Goal: Transaction & Acquisition: Subscribe to service/newsletter

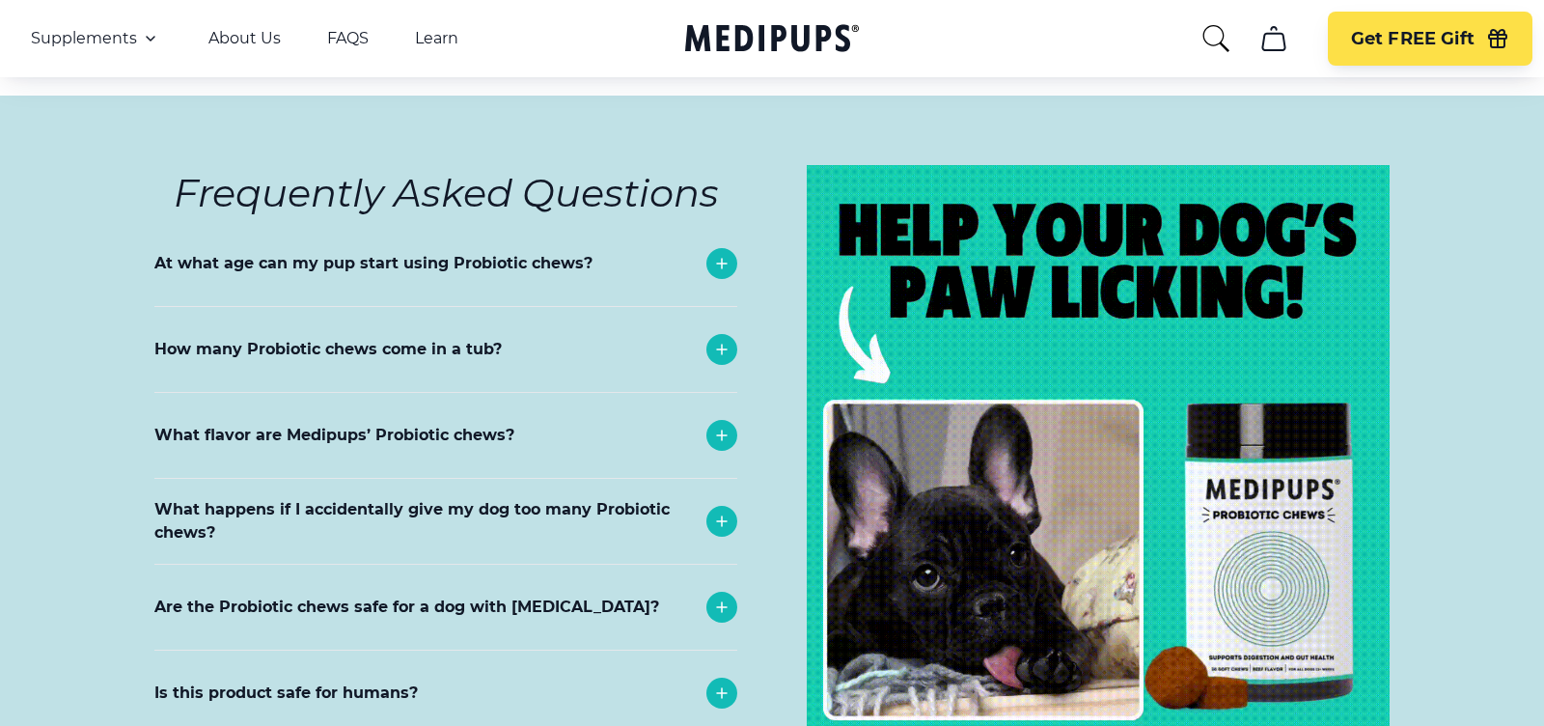
click at [644, 64] on nav "Supplements Supplements Probiotics & Gut Health Tasty, science-backed soft chew…" at bounding box center [772, 38] width 1544 height 77
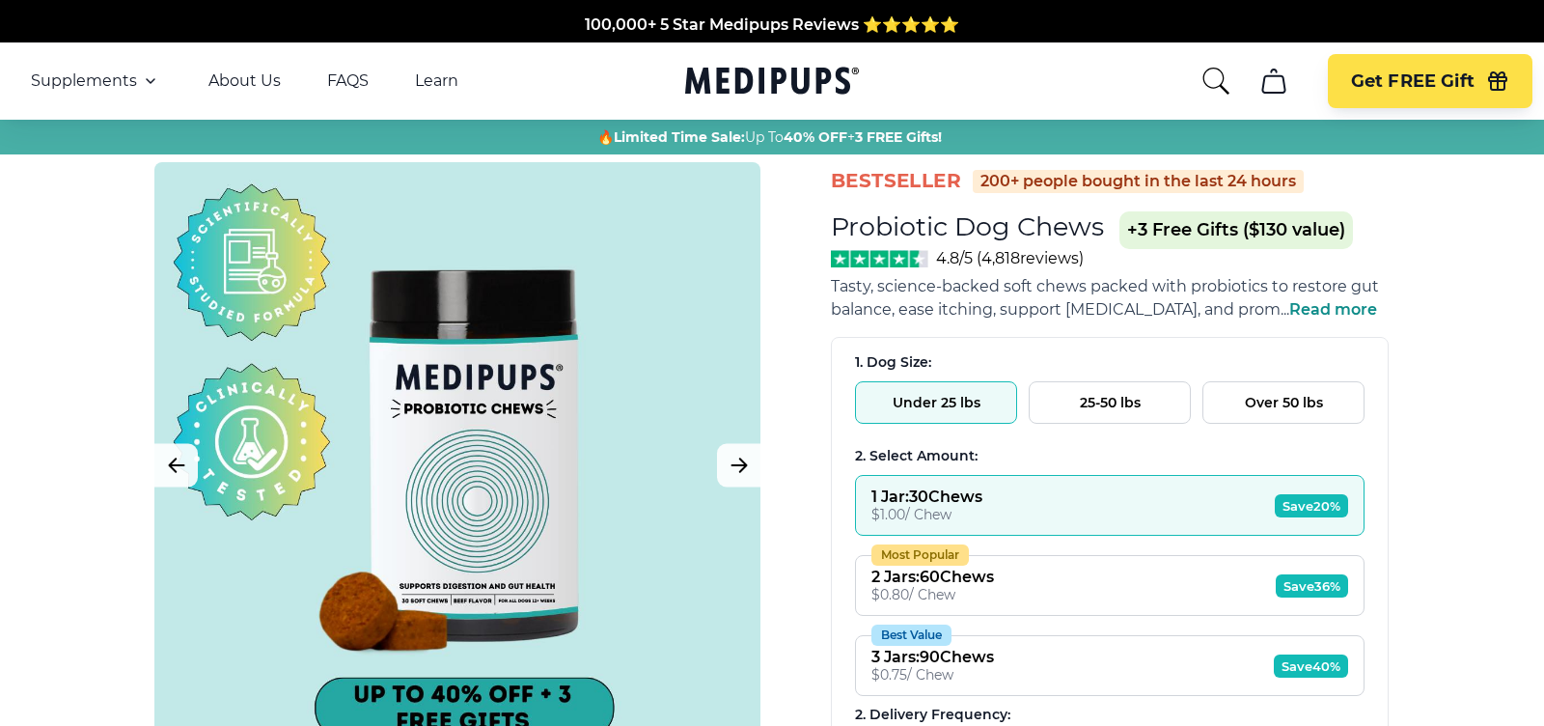
click at [743, 76] on icon "Medipups" at bounding box center [772, 81] width 174 height 36
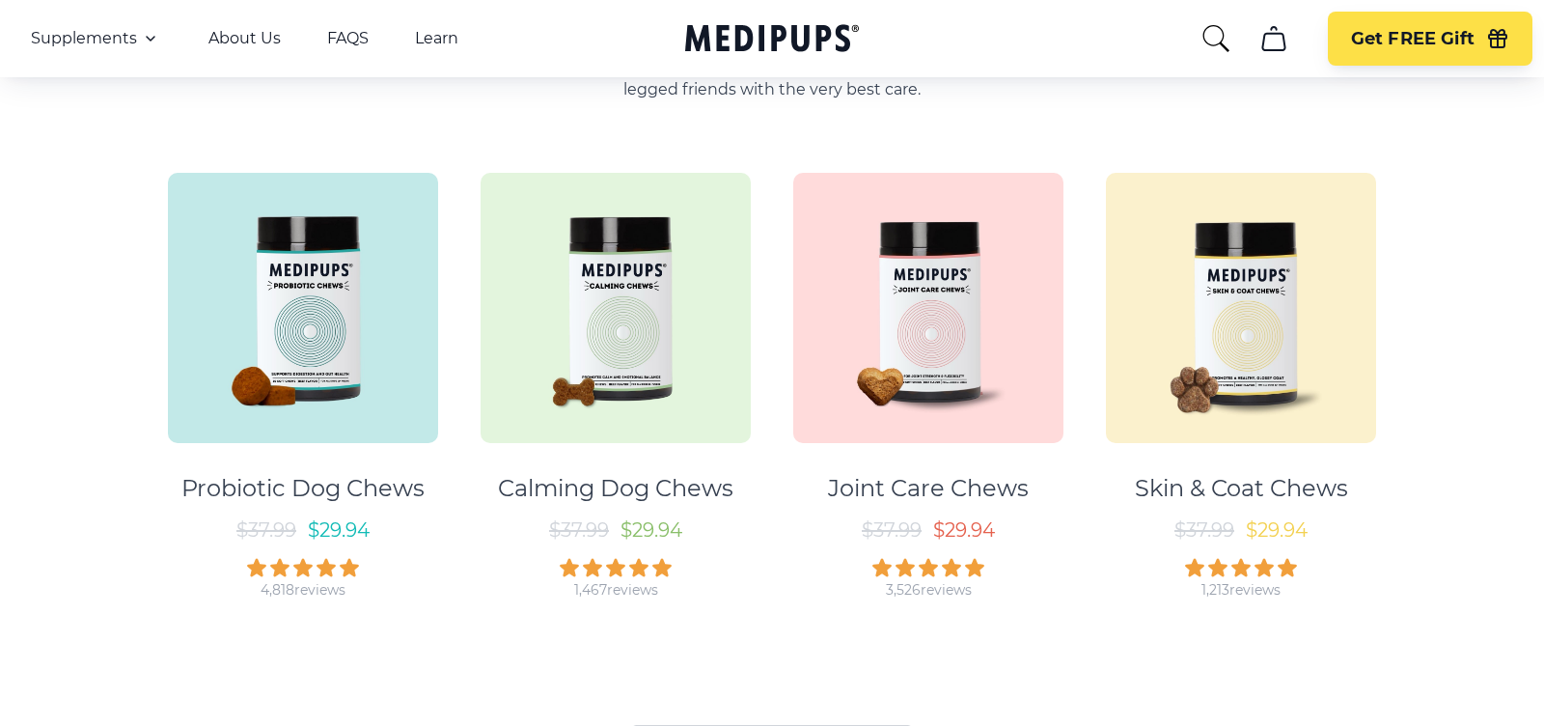
scroll to position [1073, 0]
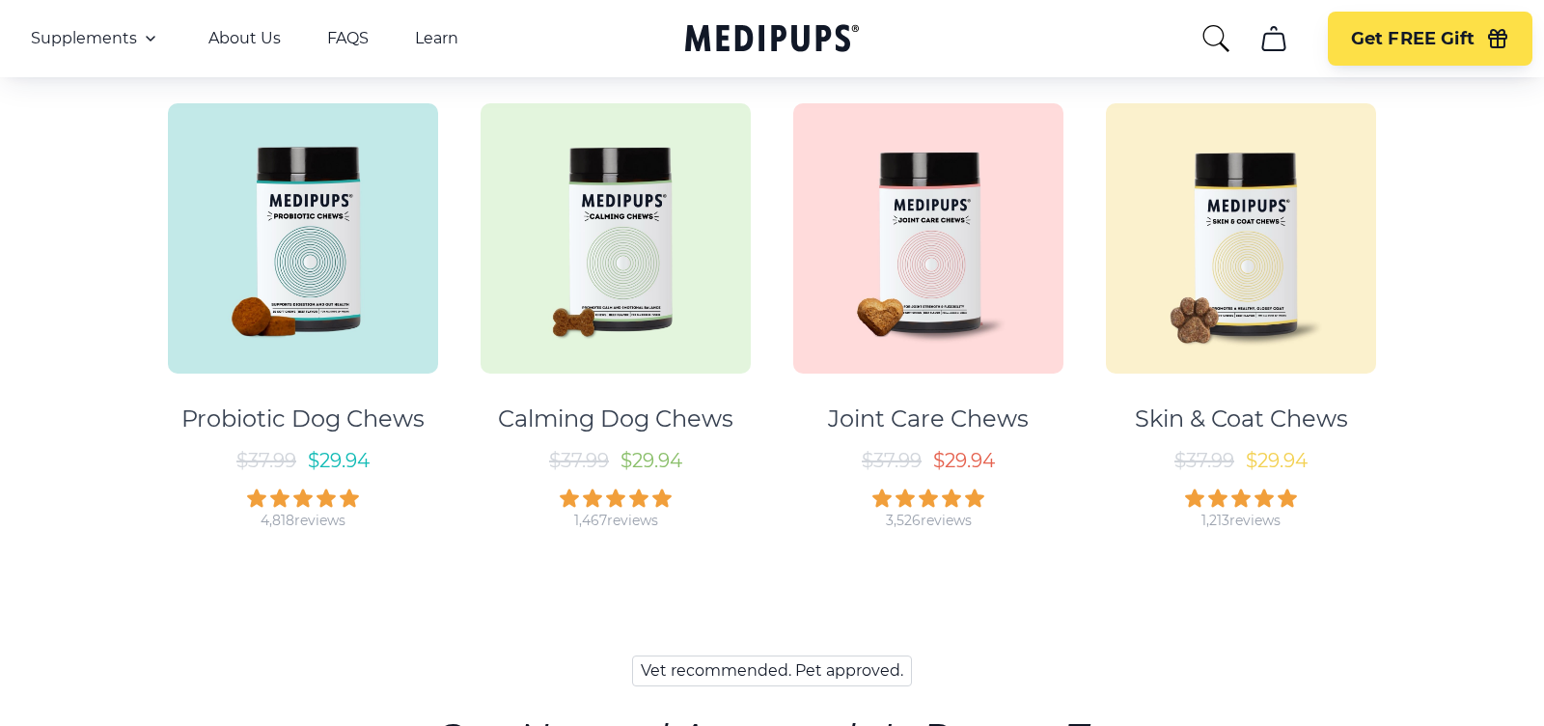
click at [277, 309] on img at bounding box center [303, 238] width 270 height 270
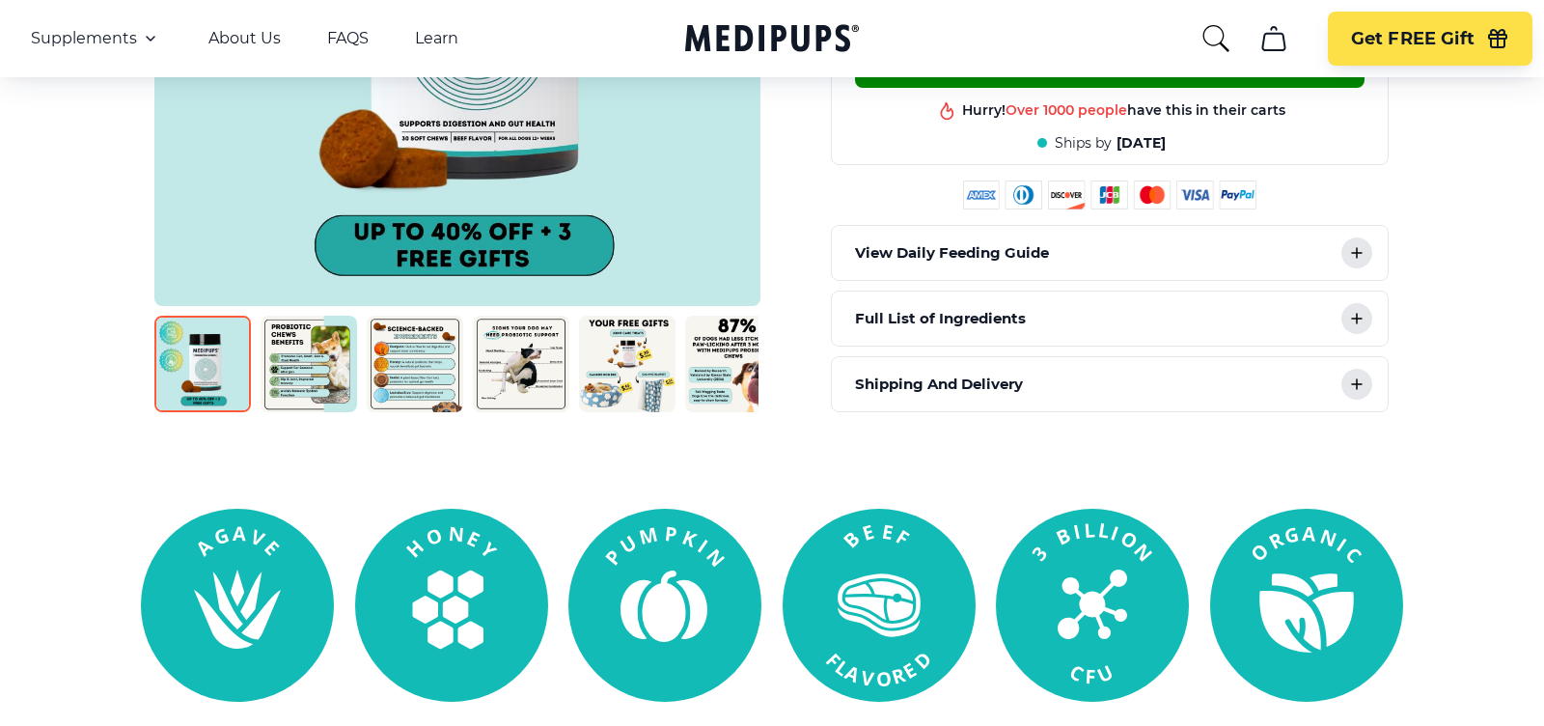
scroll to position [913, 0]
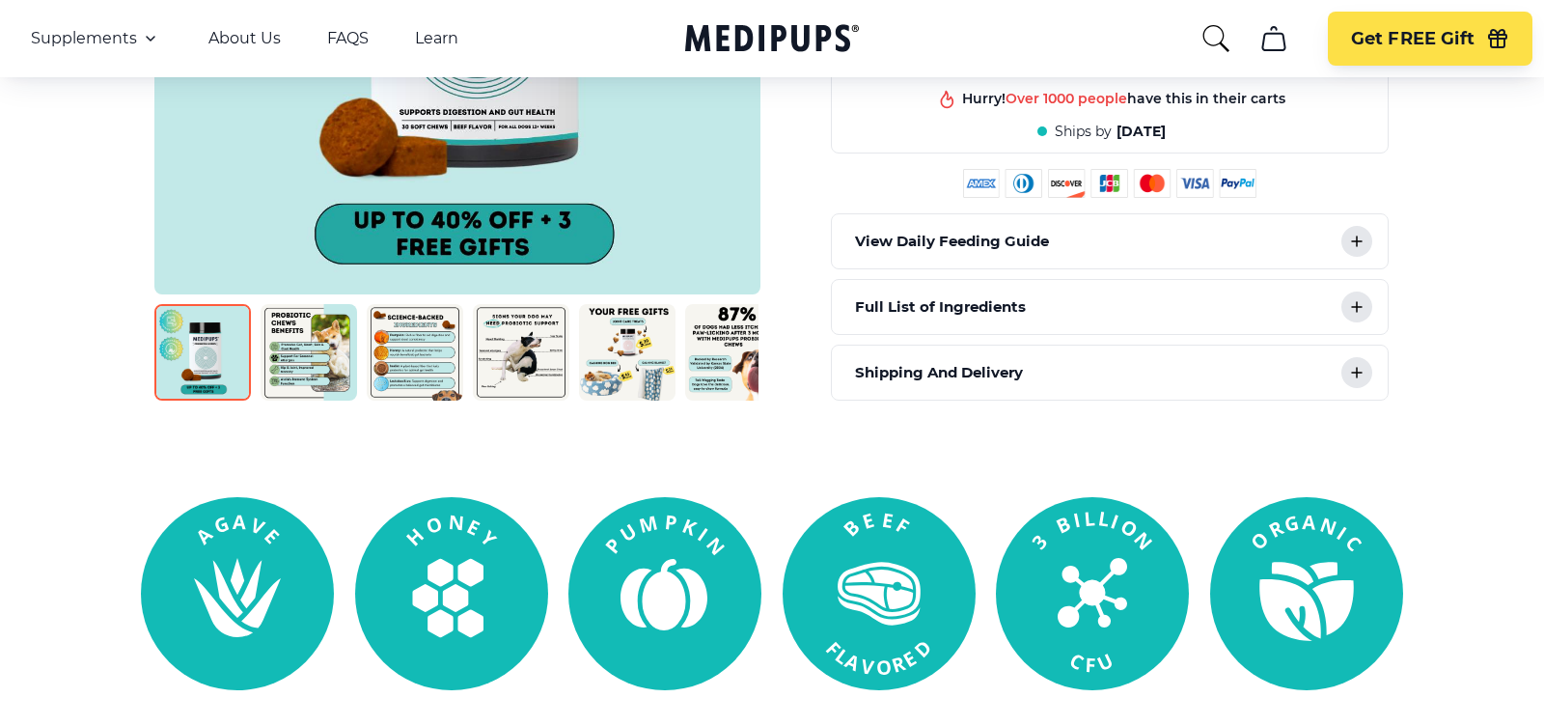
click at [358, 383] on div at bounding box center [456, 352] width 604 height 96
click at [413, 382] on img at bounding box center [415, 352] width 96 height 96
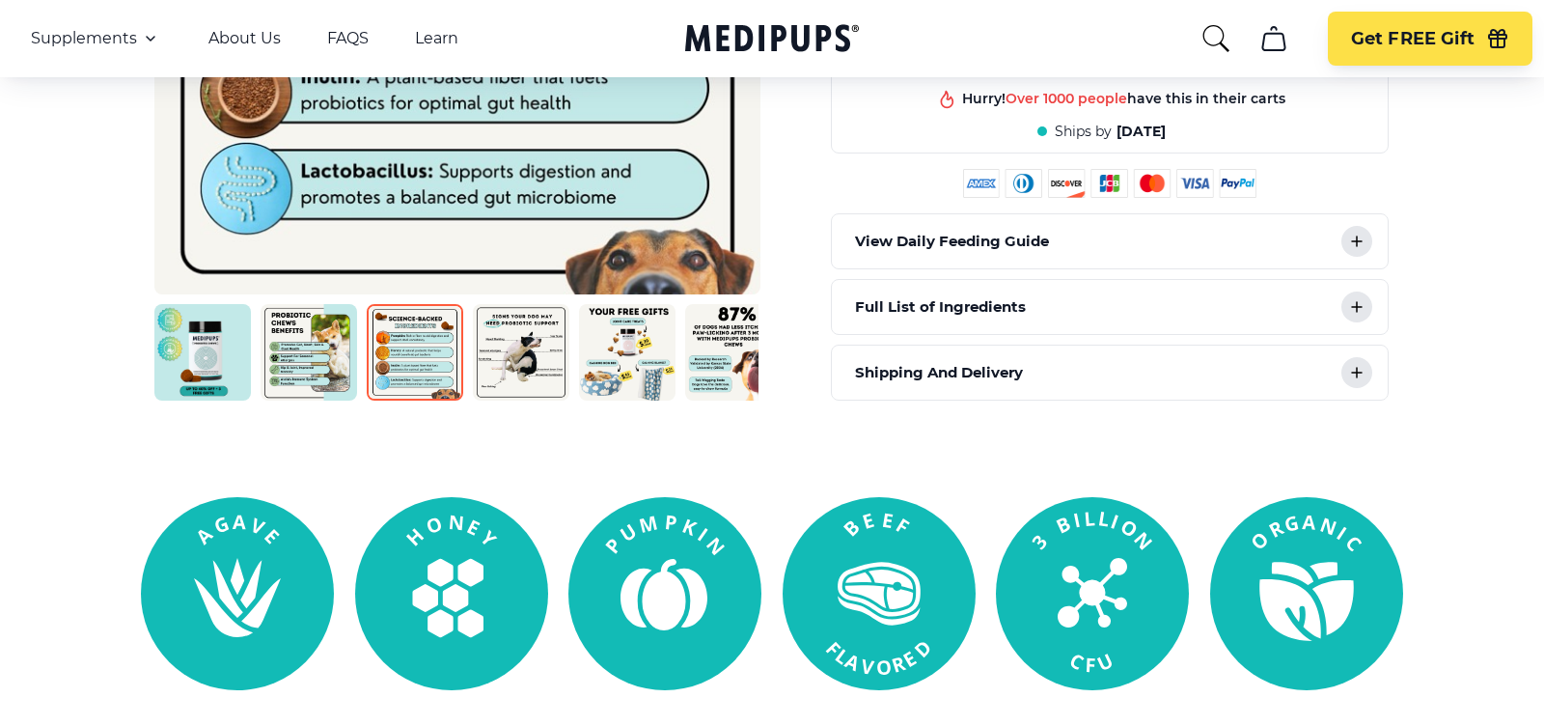
click at [244, 352] on img at bounding box center [202, 352] width 96 height 96
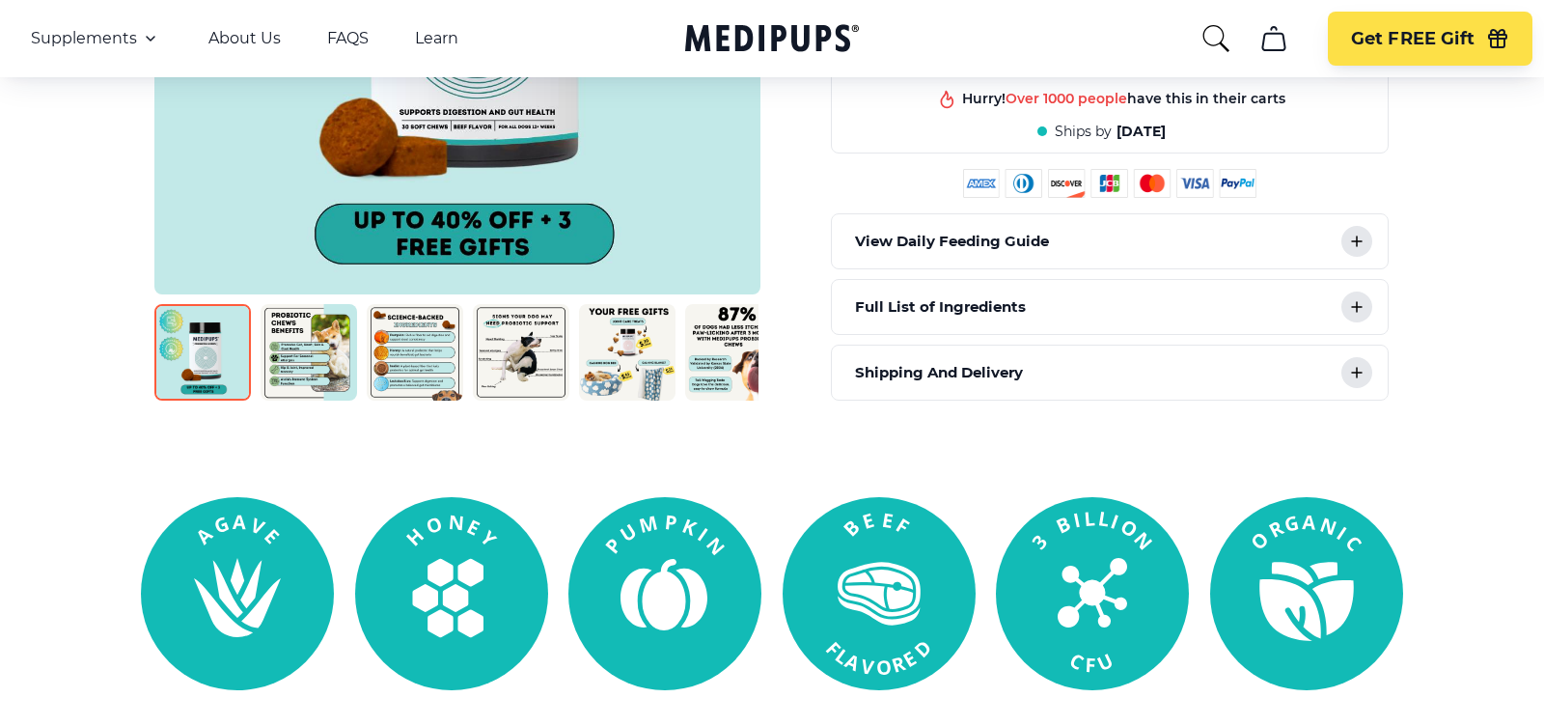
click at [565, 351] on img at bounding box center [521, 352] width 96 height 96
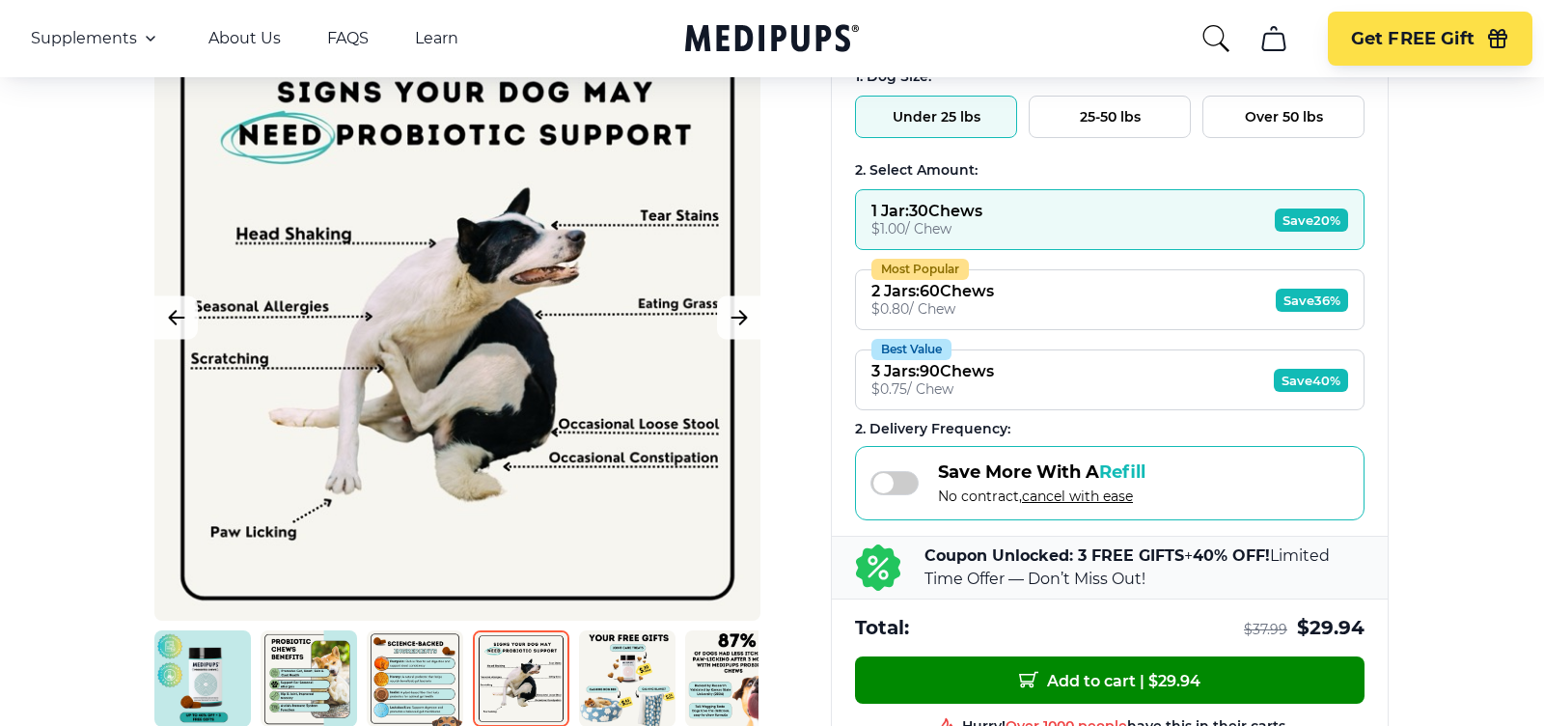
scroll to position [0, 0]
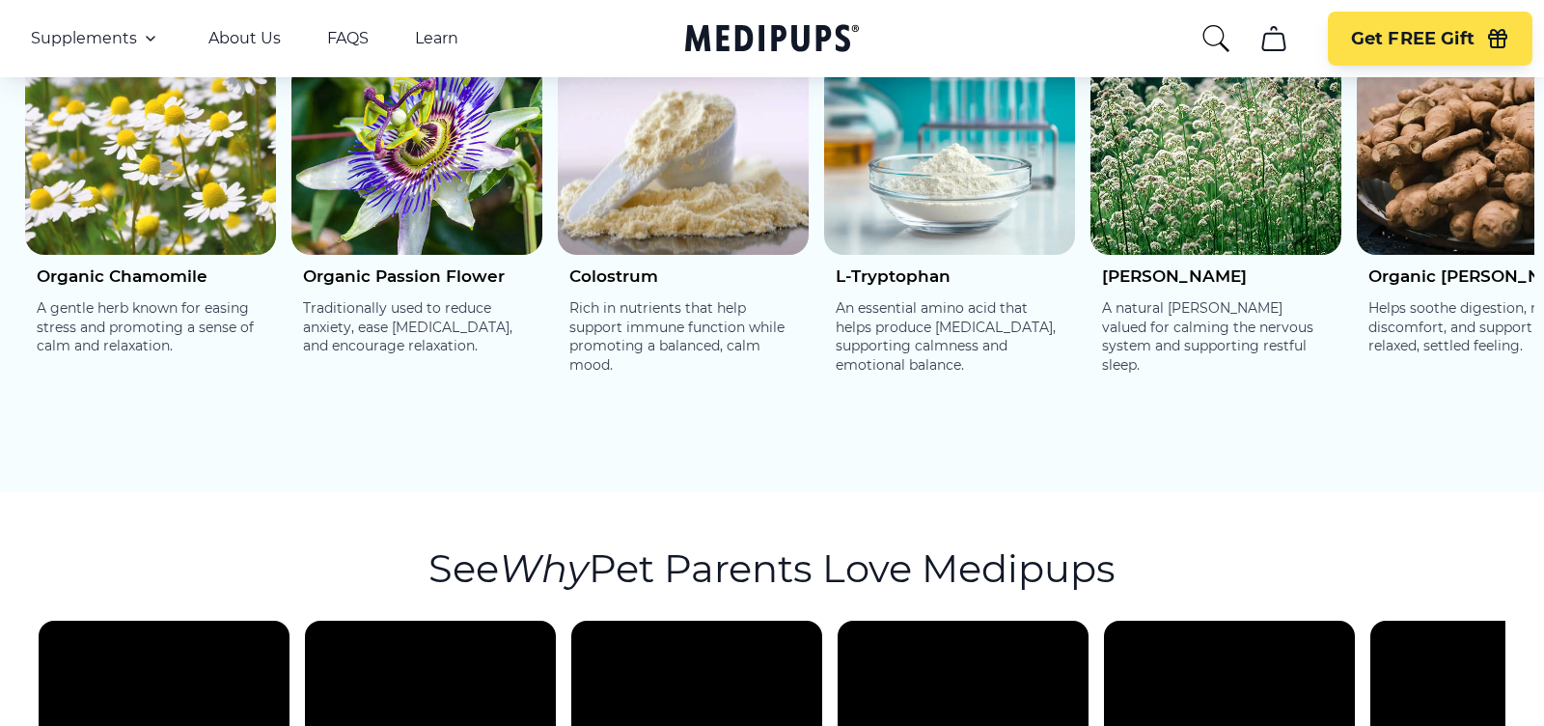
scroll to position [3136, 0]
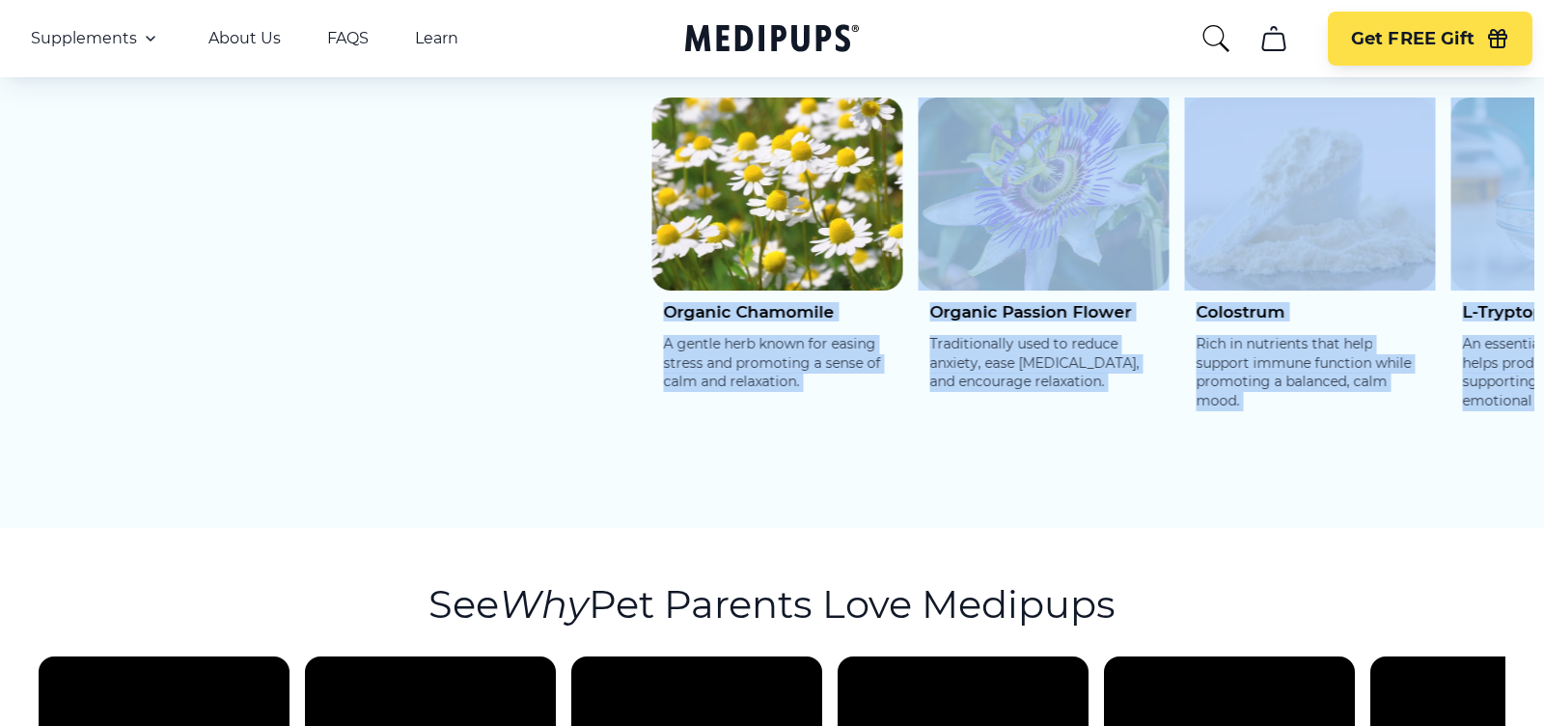
drag, startPoint x: 30, startPoint y: 269, endPoint x: 1543, endPoint y: 303, distance: 1513.2
click at [1543, 303] on section "Research & Science-Backed Ingredients Organic Chamomile A gentle herb known for…" at bounding box center [772, 229] width 1544 height 598
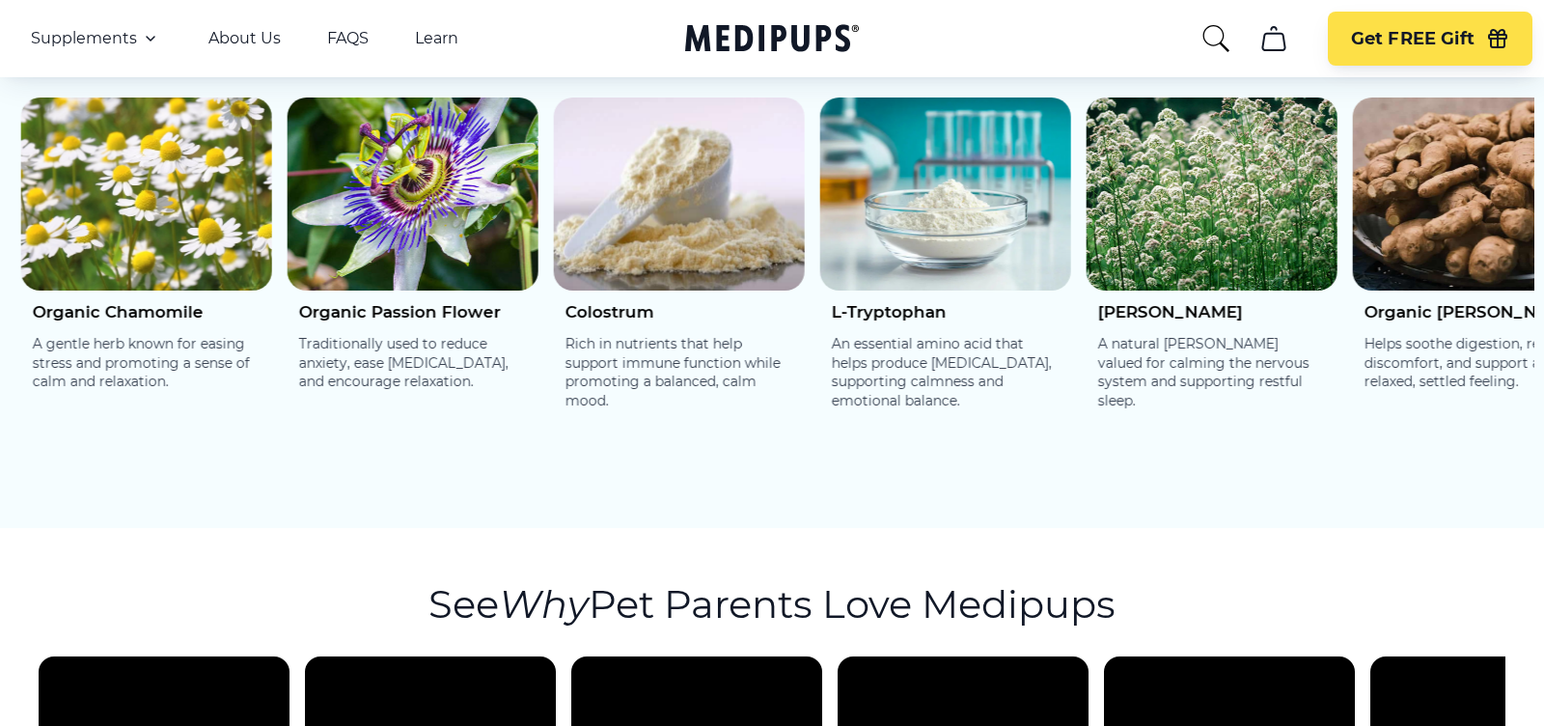
click at [1055, 335] on p "An essential amino acid that helps produce [MEDICAL_DATA], supporting calmness …" at bounding box center [946, 372] width 228 height 75
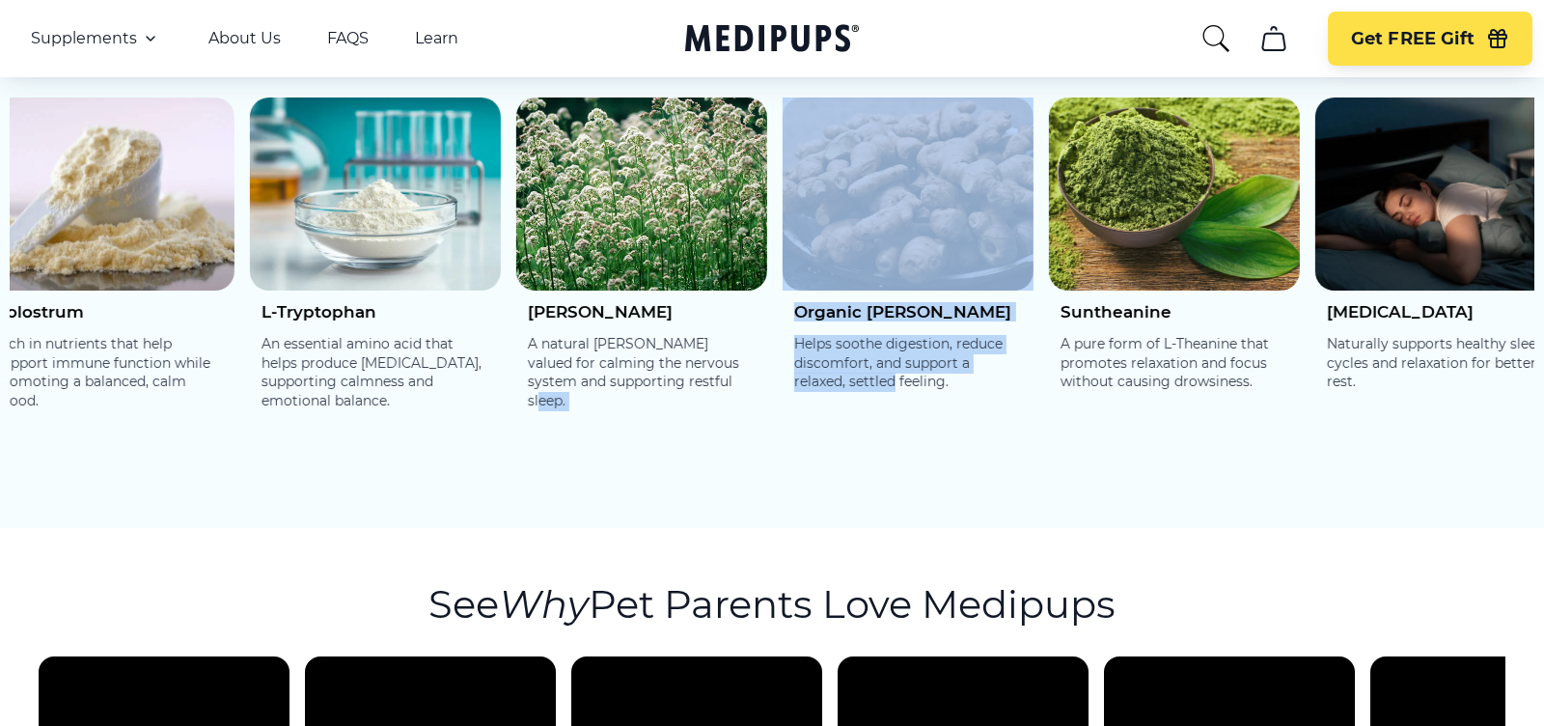
drag, startPoint x: 1407, startPoint y: 332, endPoint x: 471, endPoint y: 357, distance: 936.2
click at [782, 357] on div "Organic [PERSON_NAME] Helps soothe digestion, reduce discomfort, and support a …" at bounding box center [907, 353] width 251 height 126
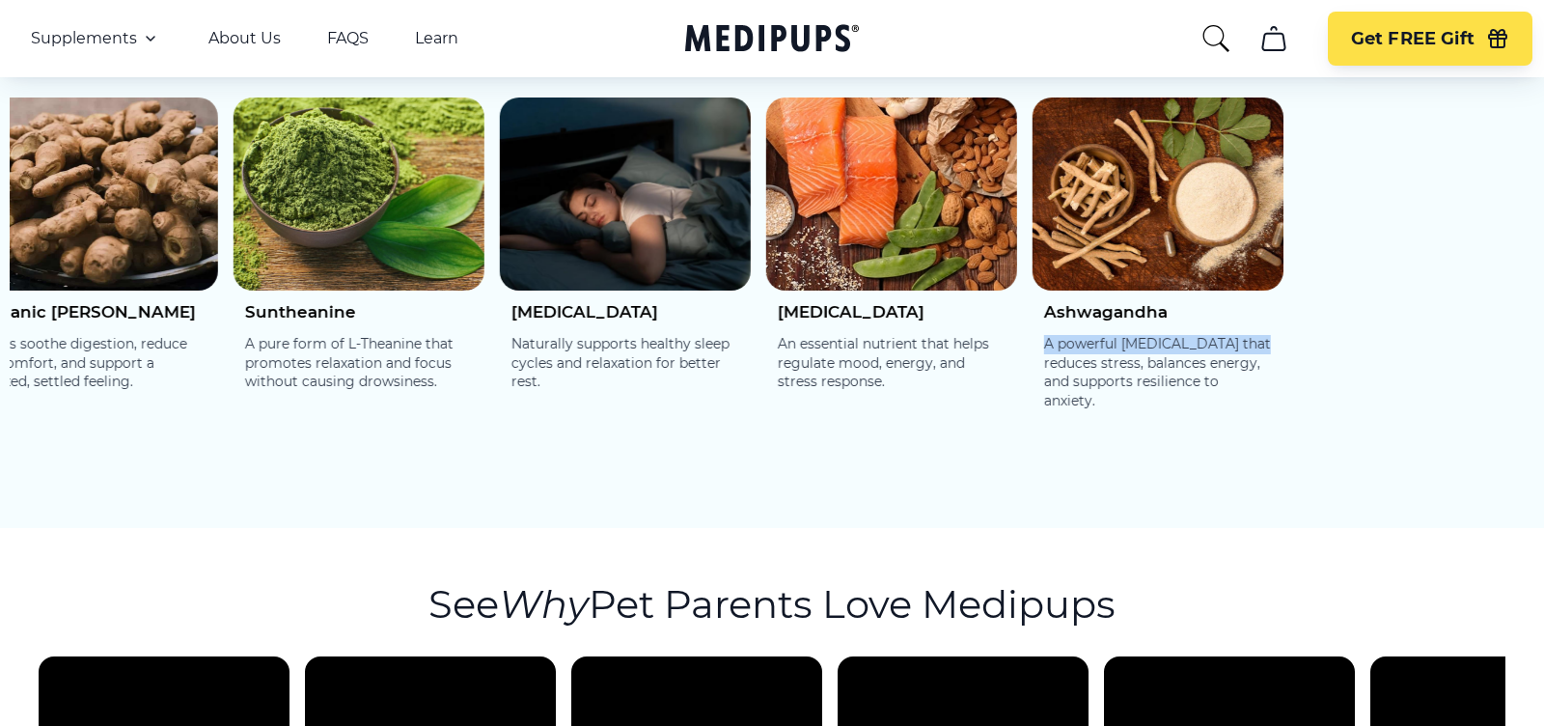
drag, startPoint x: 1439, startPoint y: 269, endPoint x: 1076, endPoint y: 319, distance: 367.2
click at [1076, 319] on div "Ashwagandha A powerful adaptogen that reduces stress, balances energy, and supp…" at bounding box center [1157, 362] width 251 height 145
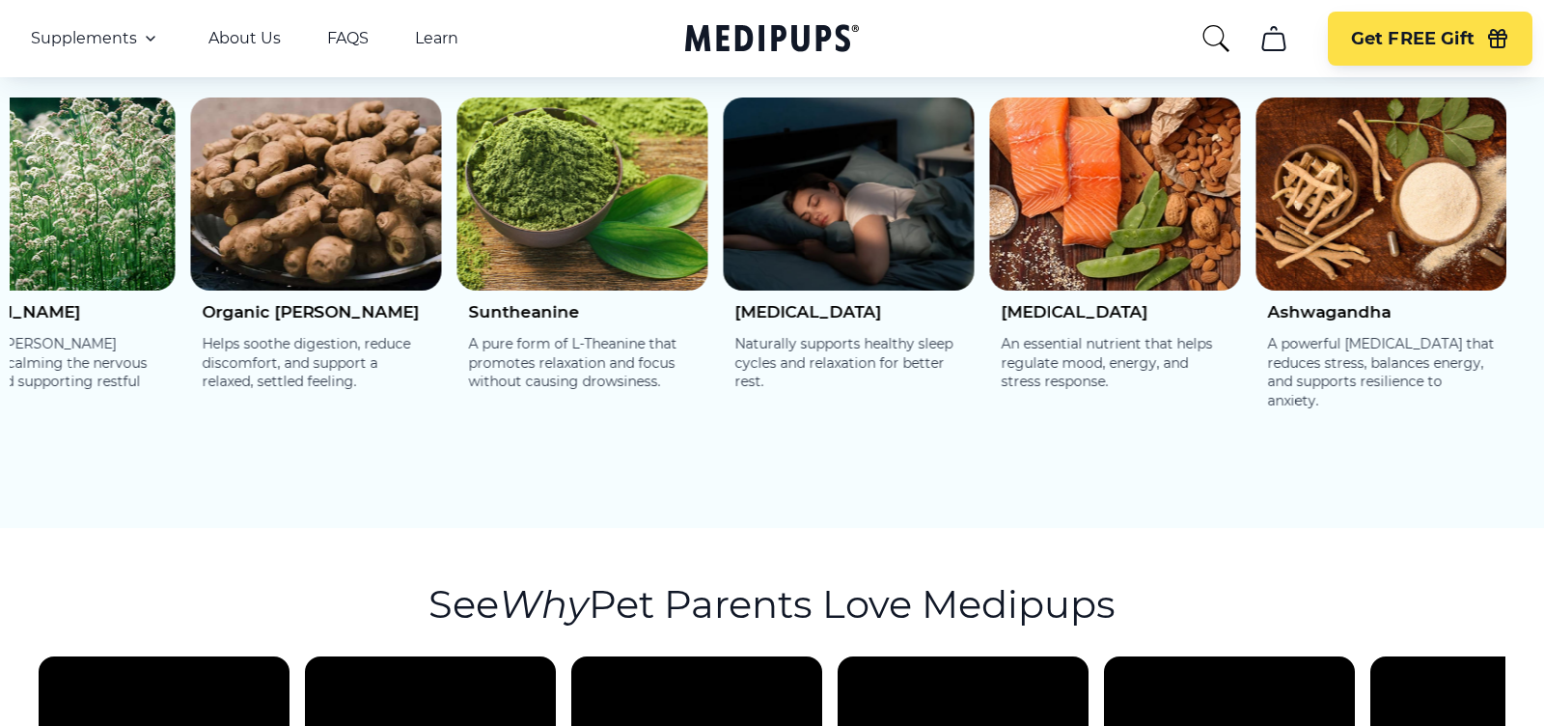
click at [1266, 290] on div "Ashwagandha A powerful adaptogen that reduces stress, balances energy, and supp…" at bounding box center [1380, 362] width 251 height 145
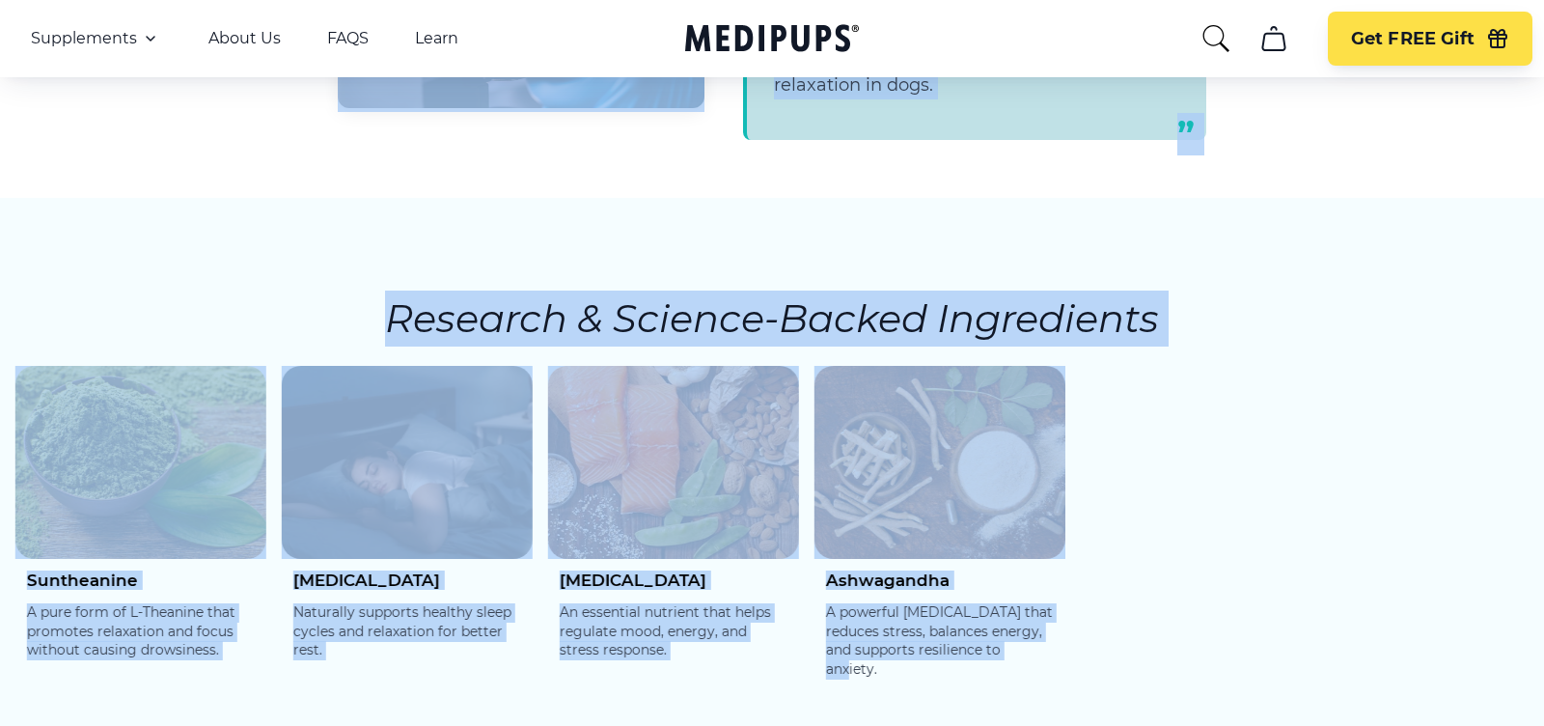
scroll to position [2851, 0]
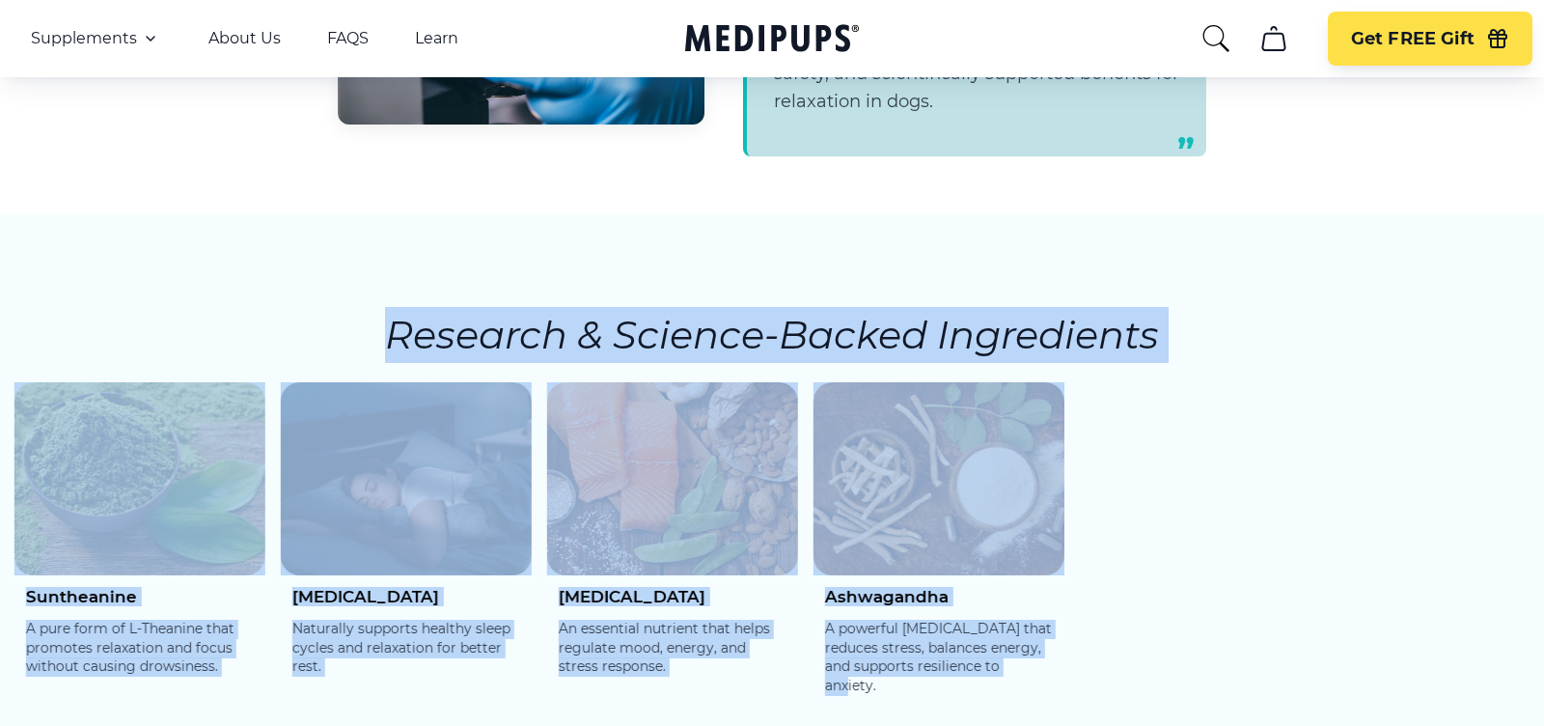
drag, startPoint x: 1345, startPoint y: 360, endPoint x: 392, endPoint y: 292, distance: 955.6
click at [392, 292] on section "Research & Science-Backed Ingredients Organic Chamomile A gentle herb known for…" at bounding box center [772, 513] width 1544 height 598
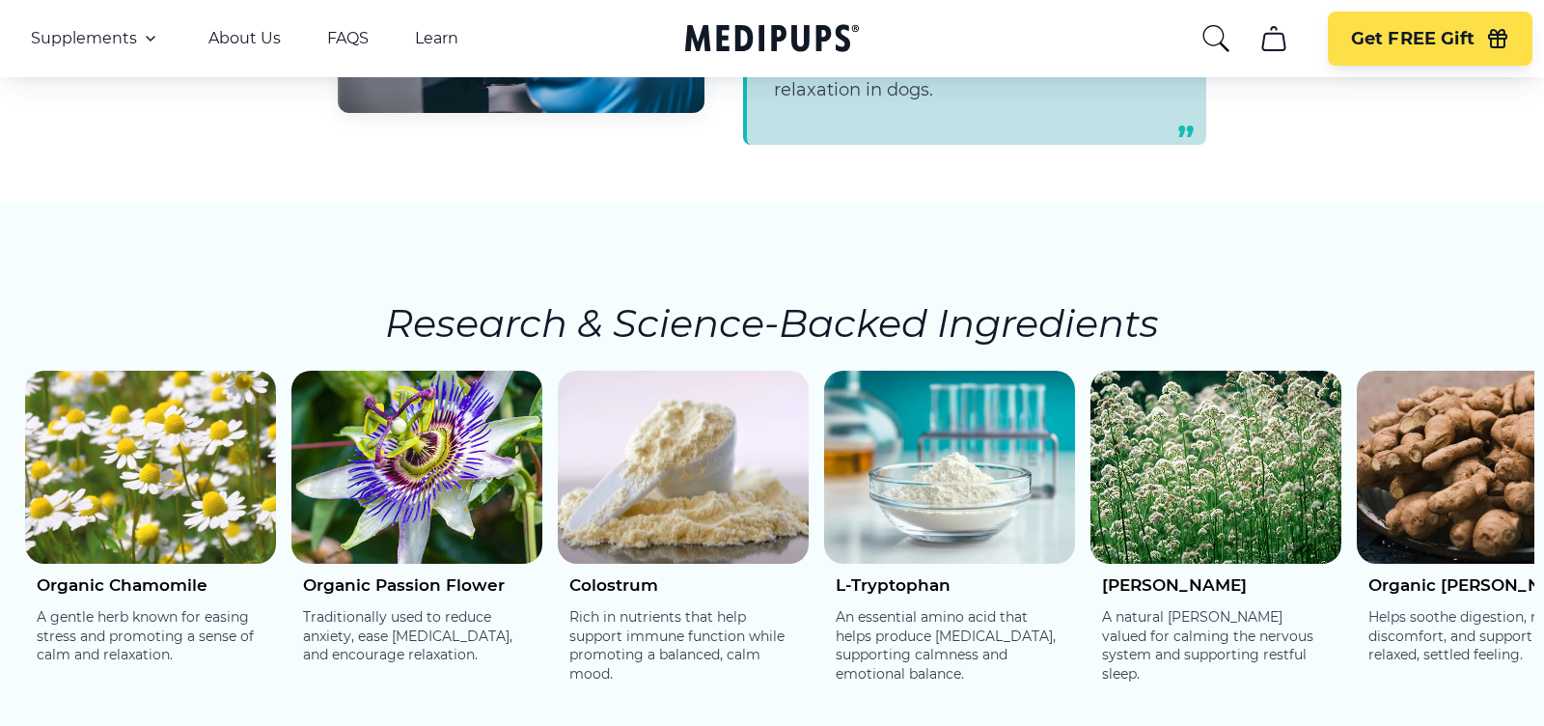
scroll to position [3098, 0]
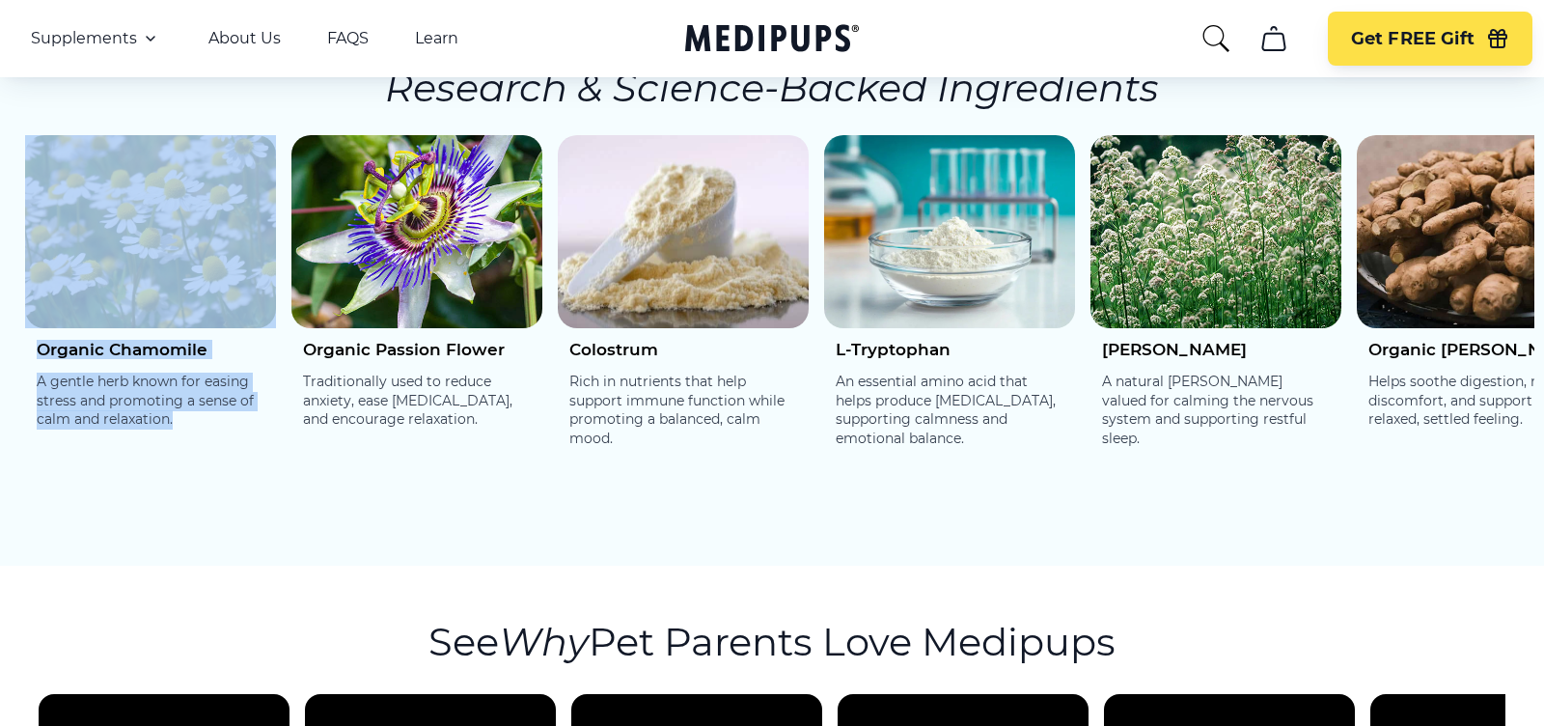
drag, startPoint x: 102, startPoint y: 397, endPoint x: 74, endPoint y: 209, distance: 190.2
click at [74, 209] on section "Research & Science-Backed Ingredients Organic Chamomile A gentle herb known for…" at bounding box center [772, 266] width 1544 height 598
click at [10, 343] on div "Organic Chamomile A gentle herb known for easing stress and promoting a sense o…" at bounding box center [772, 304] width 1524 height 338
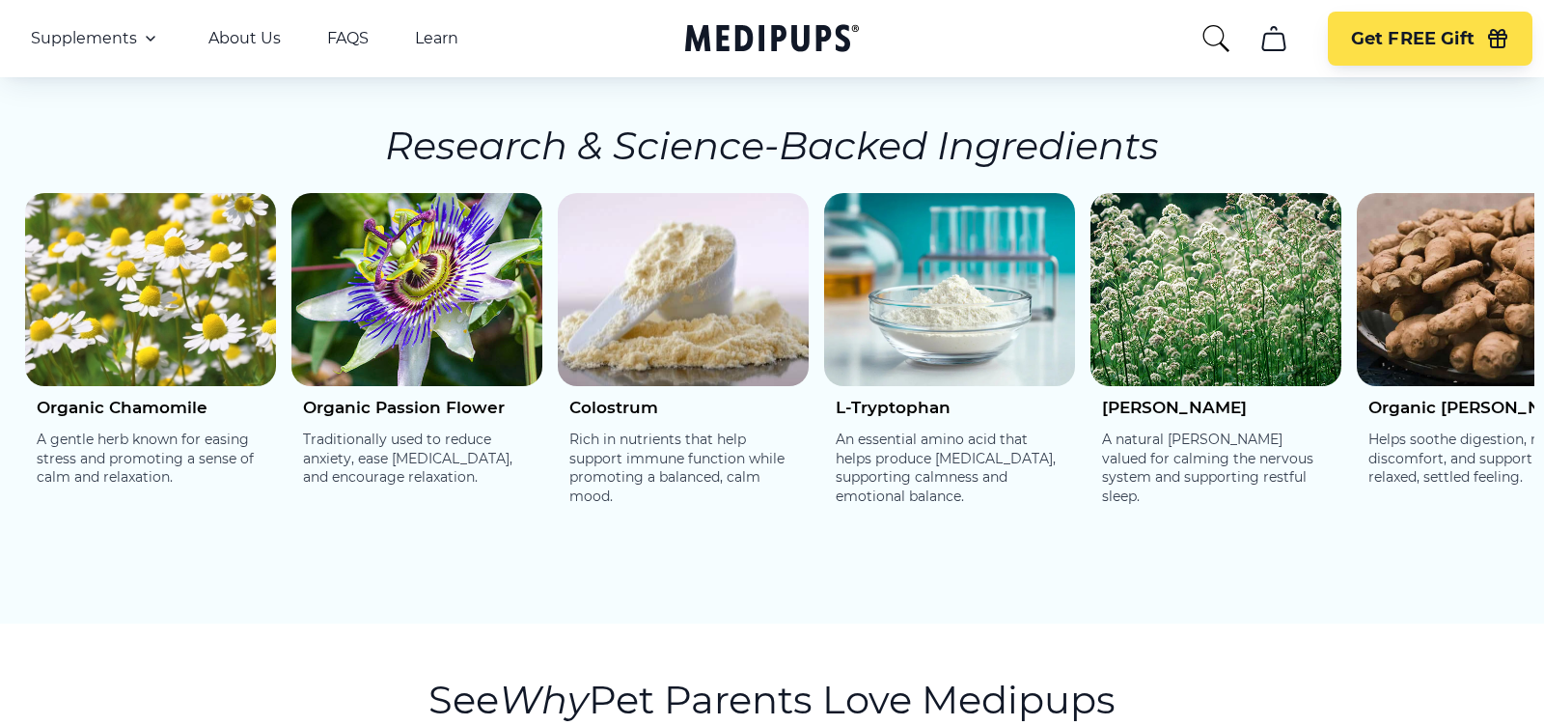
scroll to position [3039, 0]
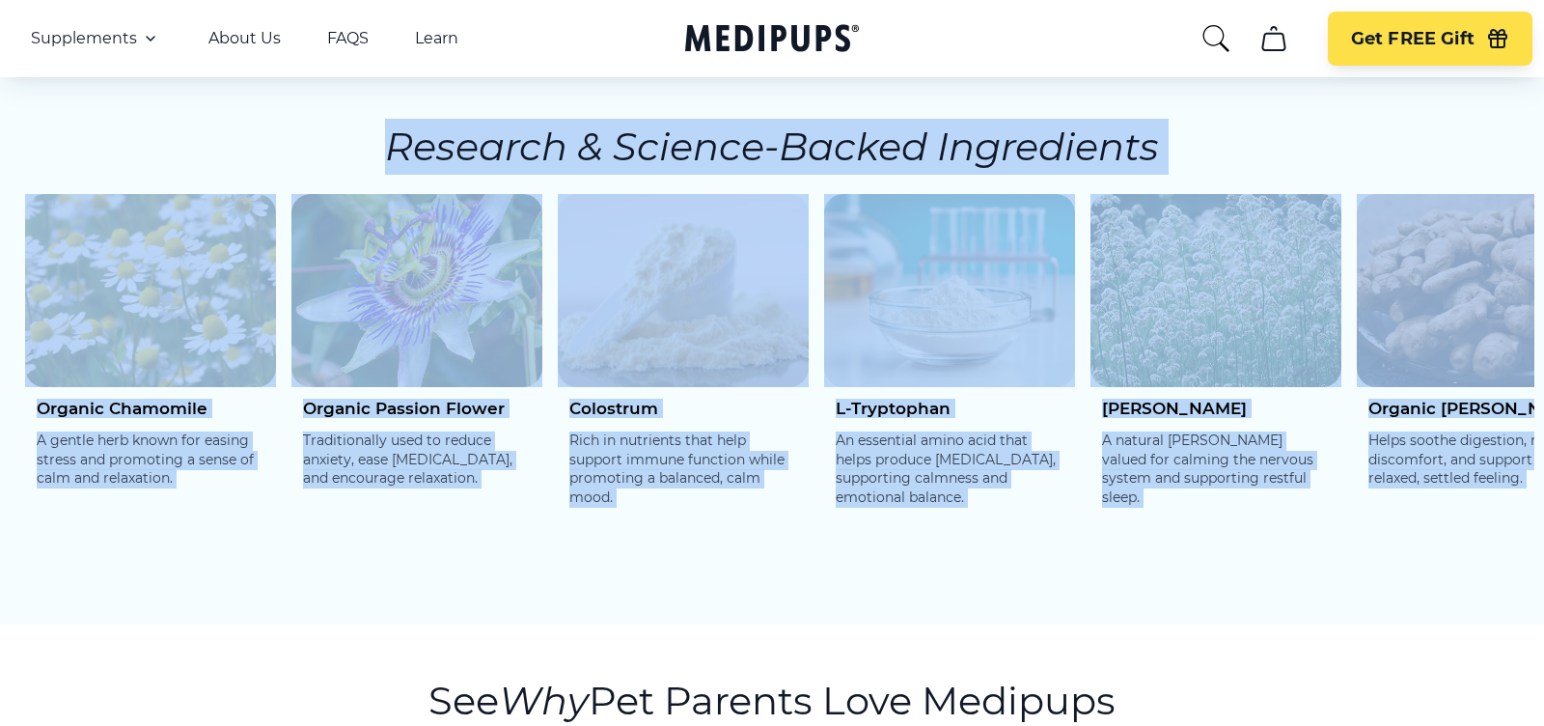
drag, startPoint x: 394, startPoint y: 120, endPoint x: 477, endPoint y: 597, distance: 484.7
copy section "Research & Science-Backed Ingredients Organic Chamomile A gentle herb known for…"
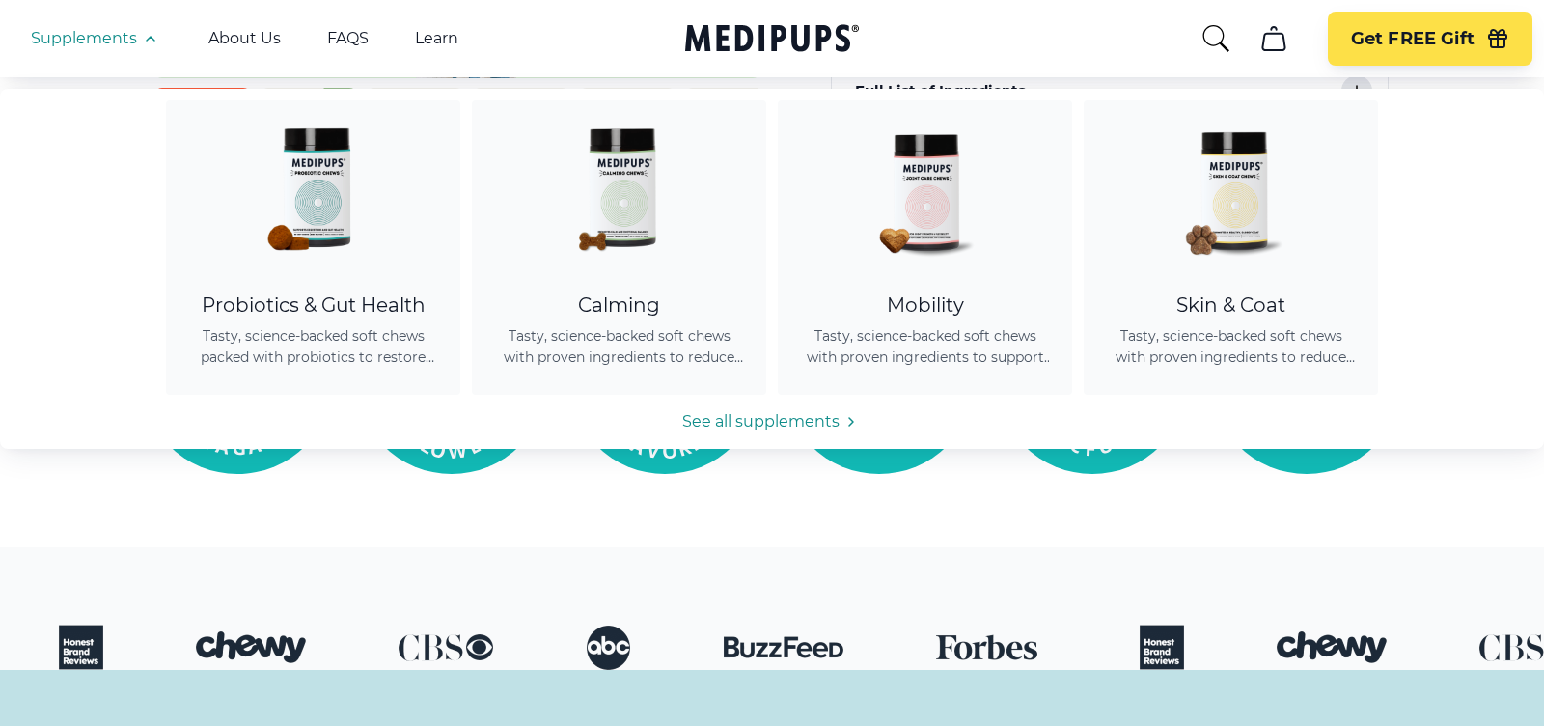
scroll to position [0, 0]
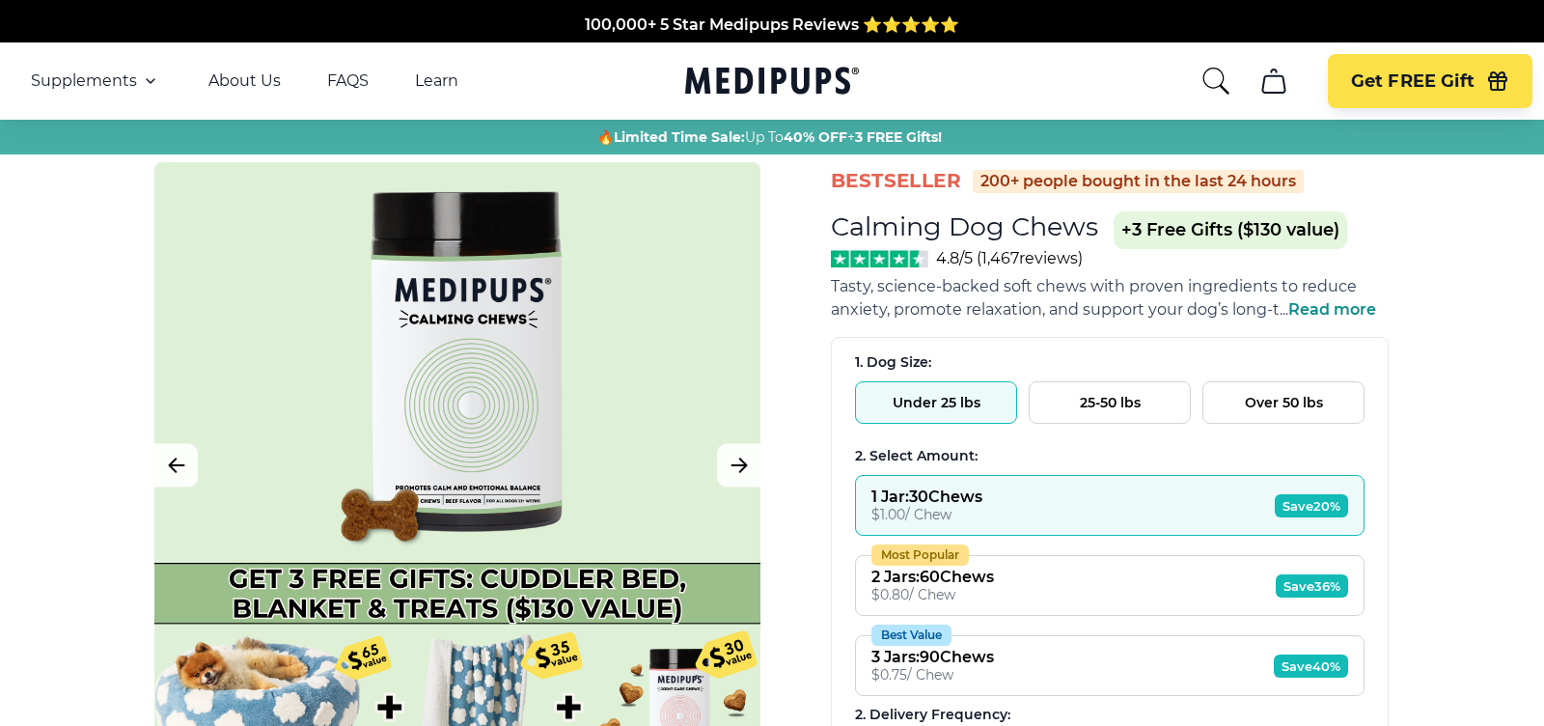
click at [718, 89] on icon "Medipups" at bounding box center [767, 80] width 165 height 27
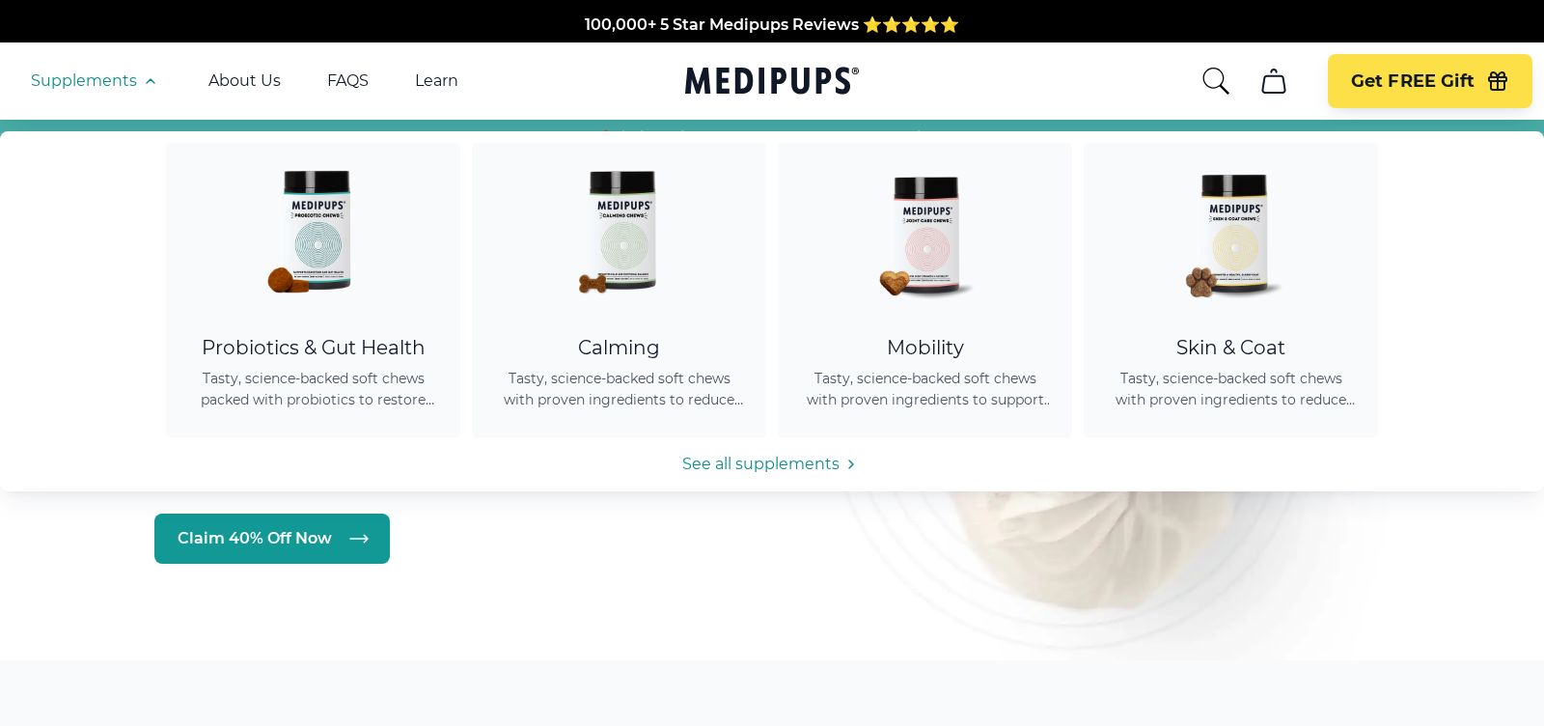
click at [107, 81] on span "Supplements" at bounding box center [84, 80] width 106 height 19
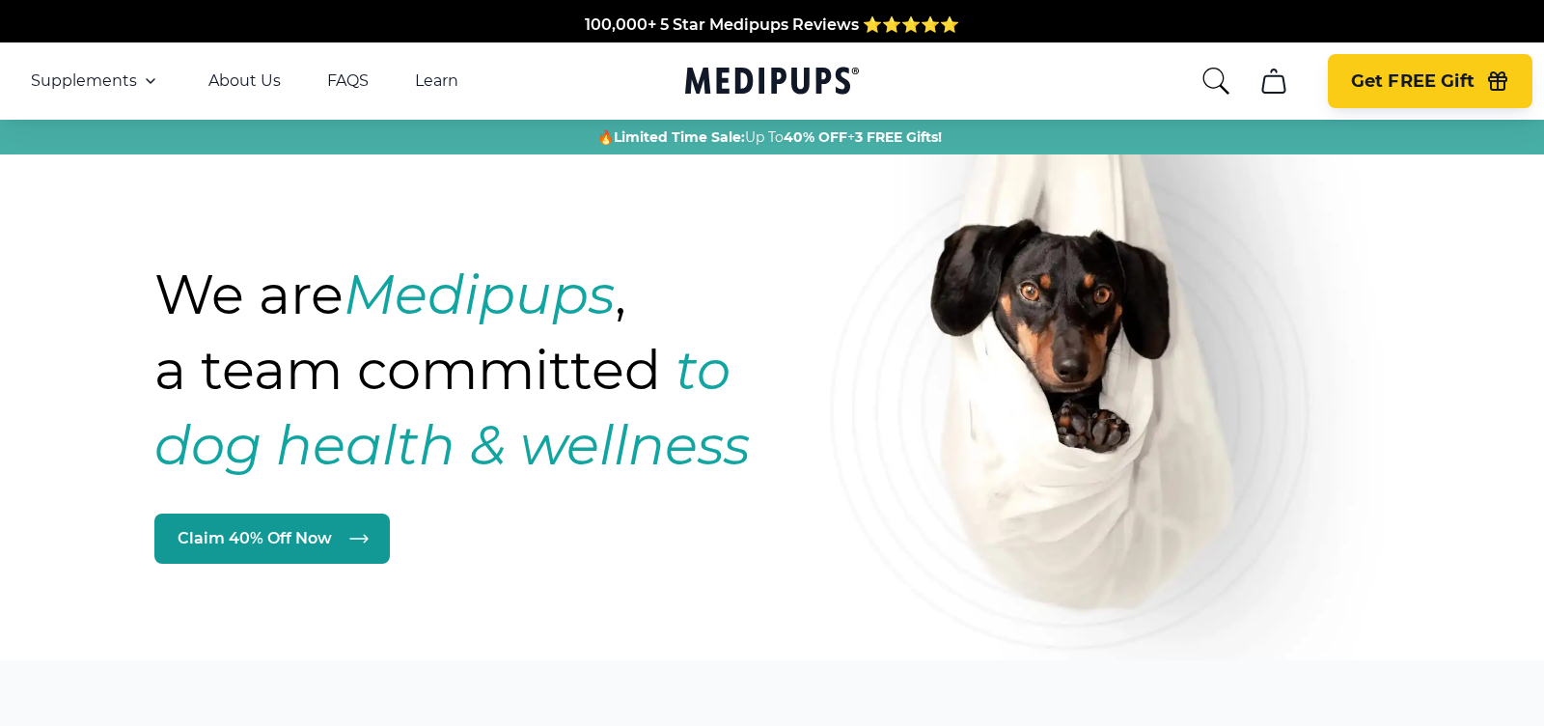
click at [1371, 93] on button "Get FREE Gift" at bounding box center [1430, 81] width 205 height 54
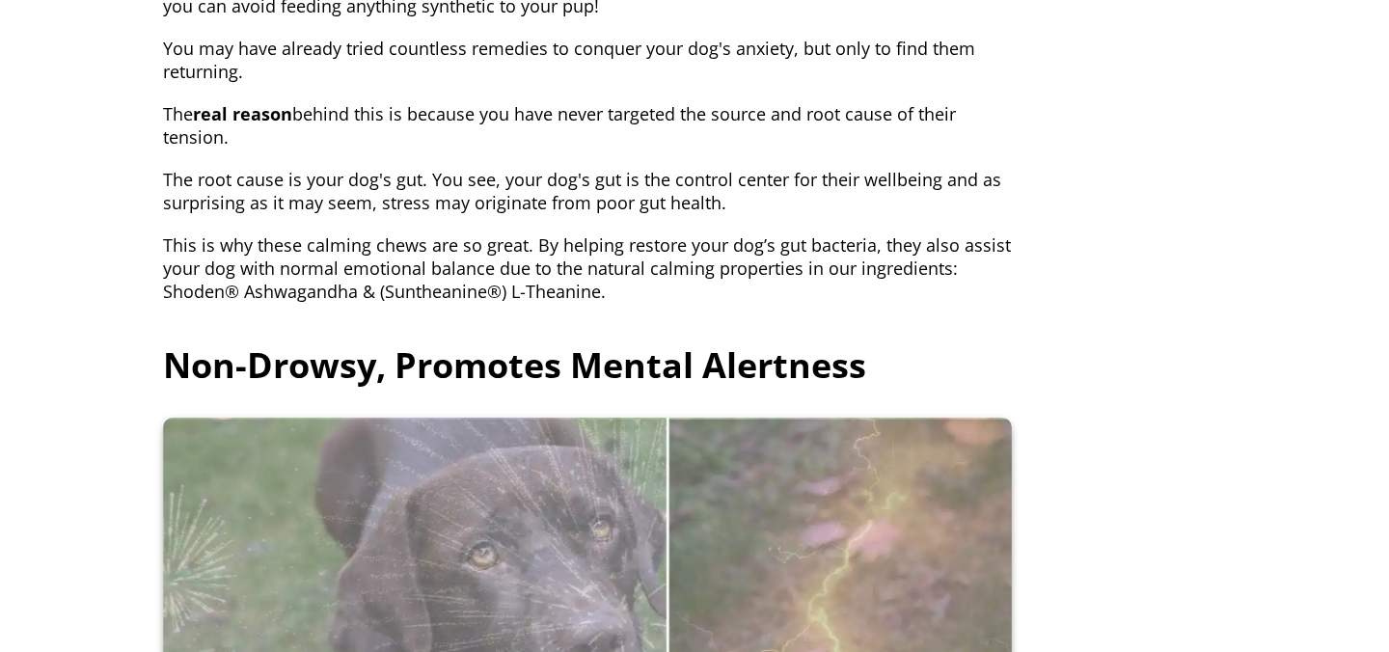
scroll to position [2756, 0]
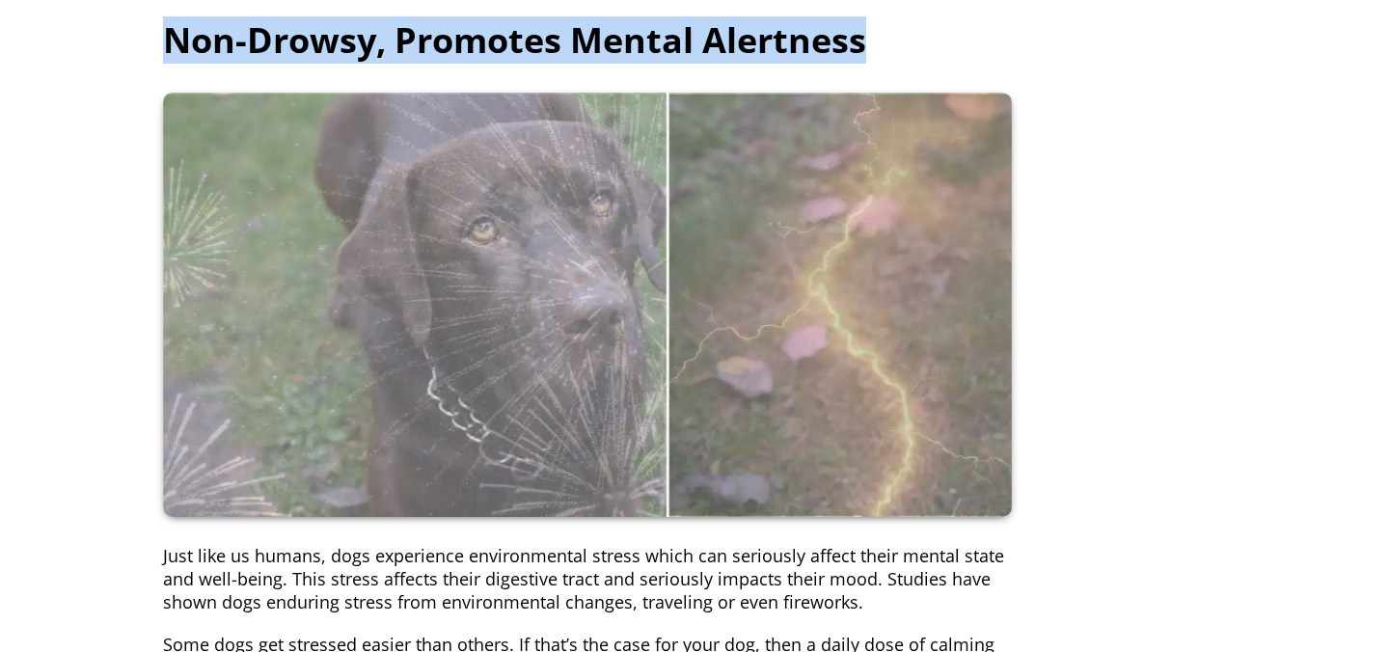
drag, startPoint x: 128, startPoint y: 93, endPoint x: 943, endPoint y: 89, distance: 814.3
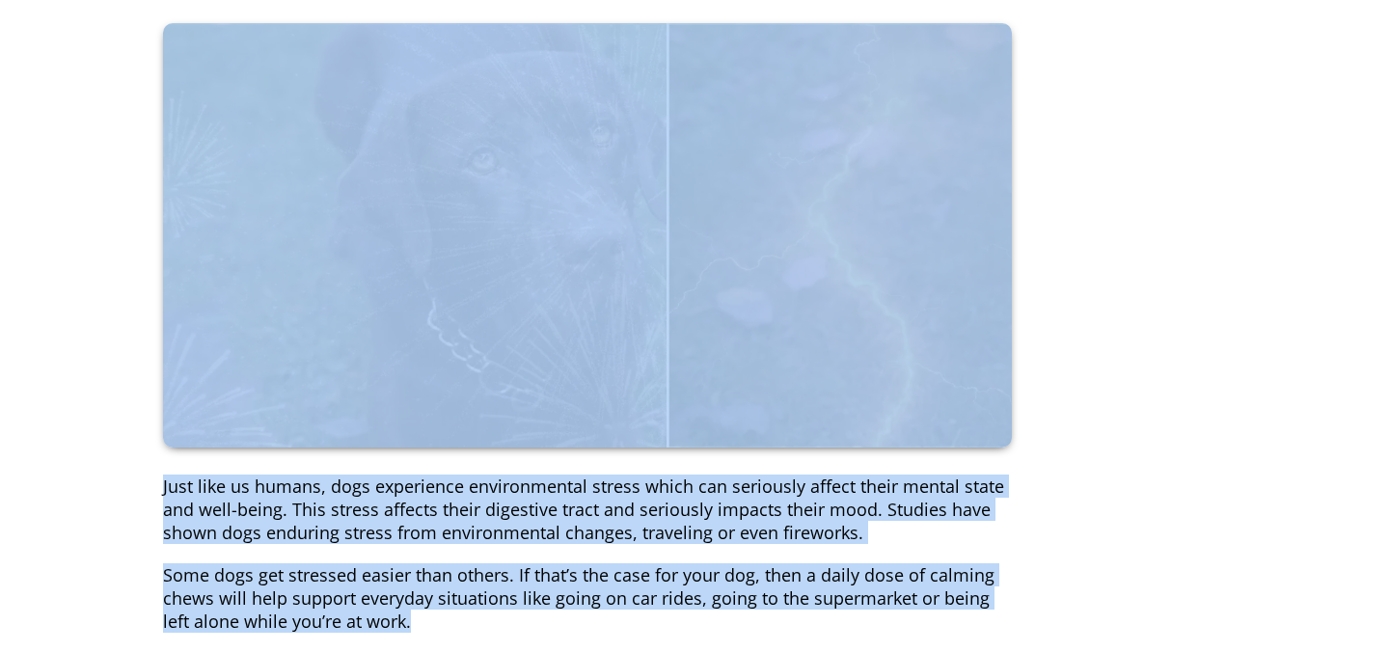
scroll to position [2737, 0]
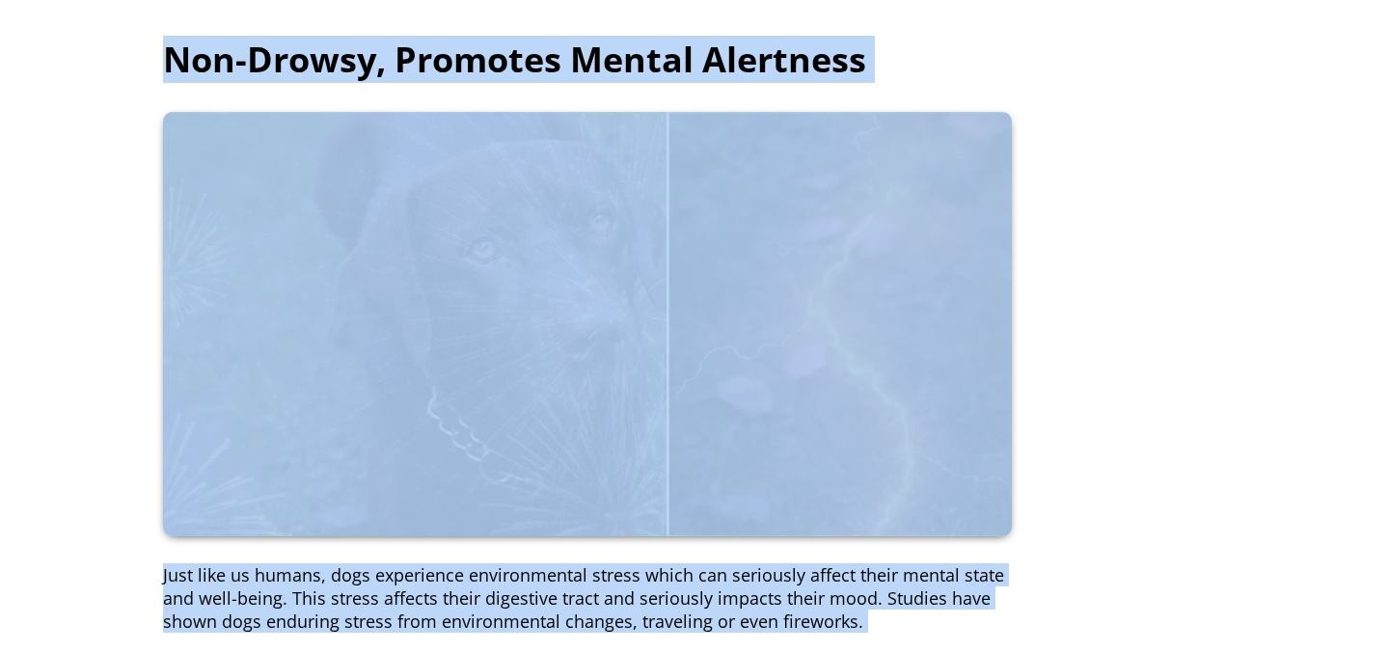
drag, startPoint x: 551, startPoint y: 553, endPoint x: 155, endPoint y: 120, distance: 586.6
copy div "Non-Drowsy, Promotes Mental Alertness Just like us humans, dogs experience envi…"
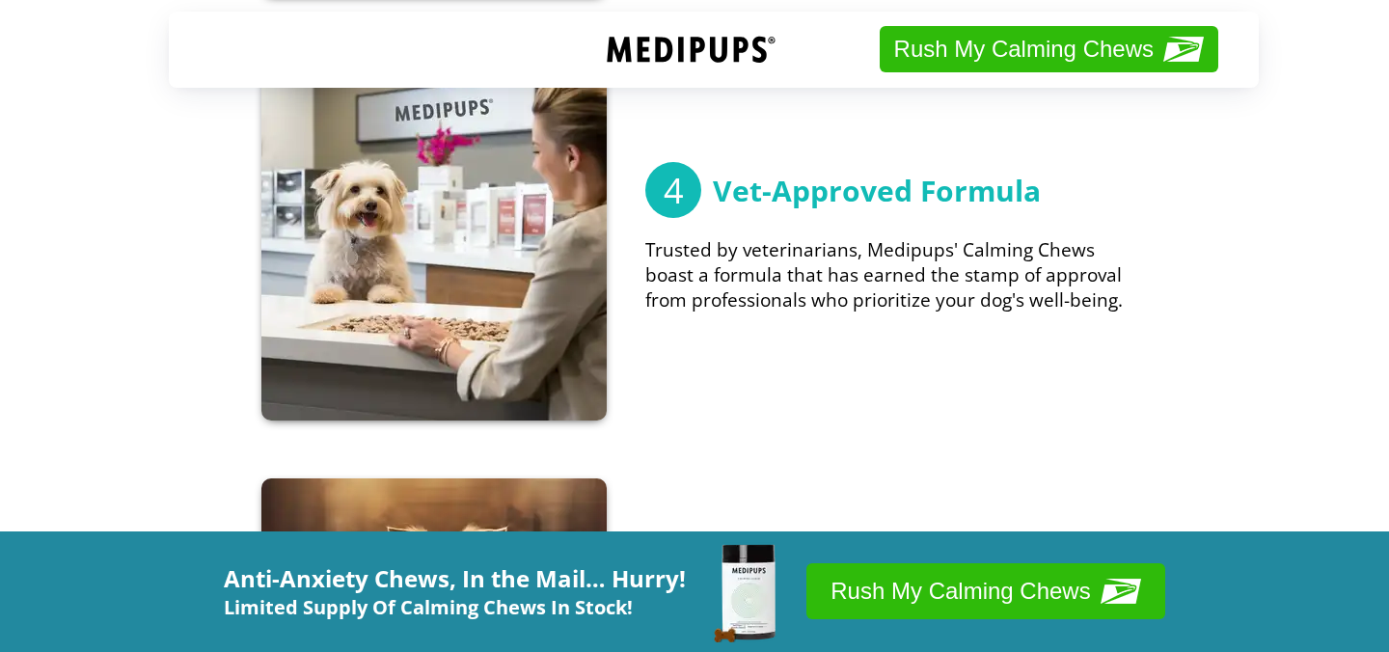
scroll to position [1567, 0]
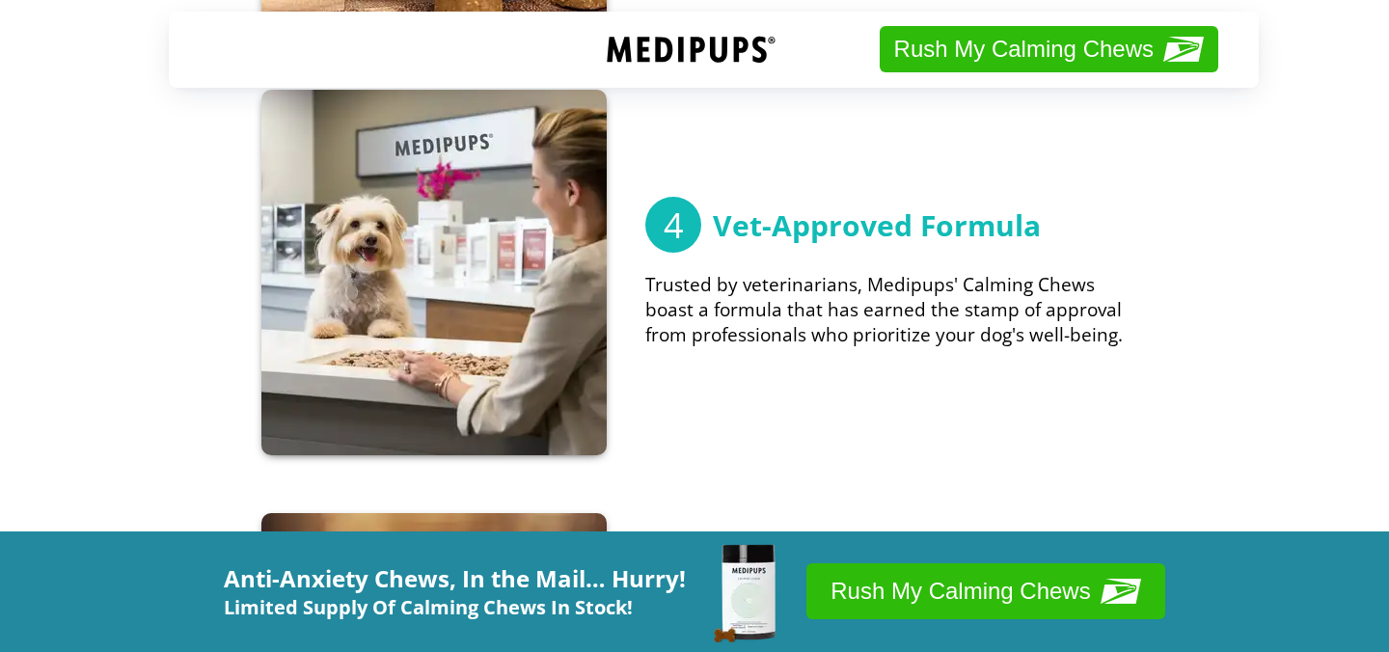
click at [882, 592] on button "Rush My Calming Chews" at bounding box center [986, 592] width 358 height 56
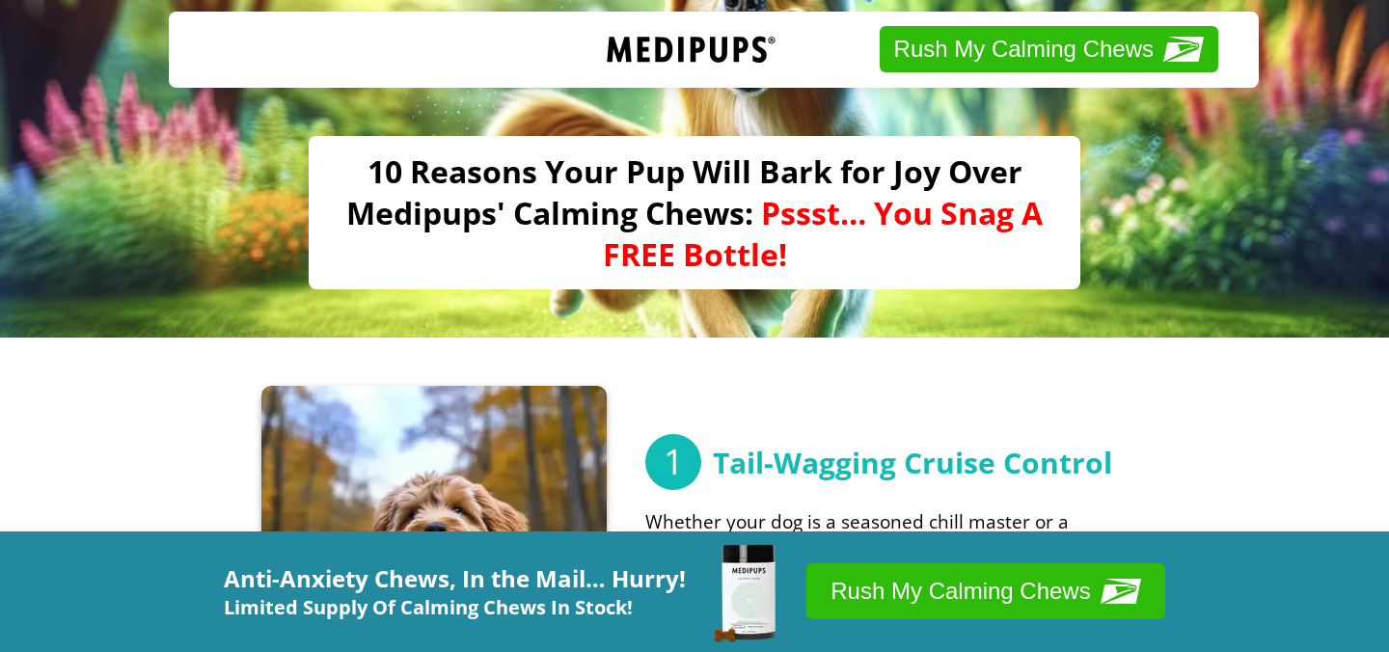
scroll to position [261, 0]
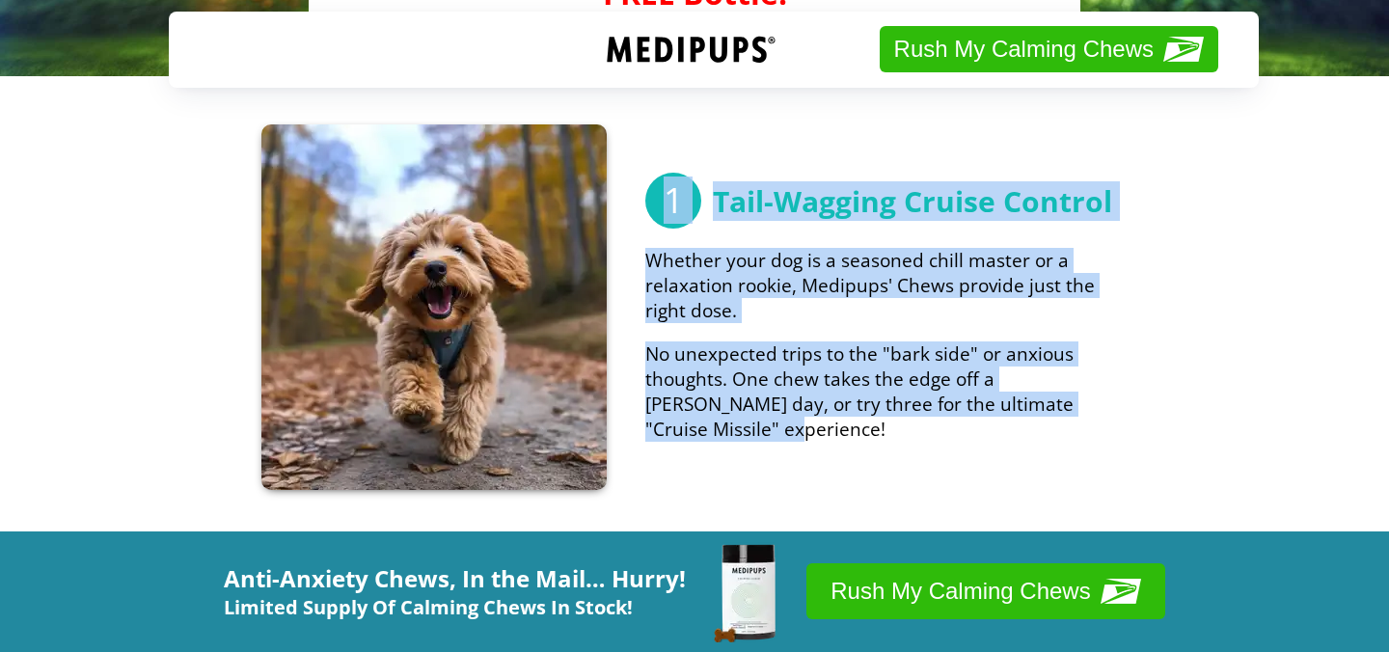
drag, startPoint x: 1090, startPoint y: 415, endPoint x: 644, endPoint y: 208, distance: 492.1
click at [644, 208] on div "1 Tail-Wagging Cruise Control Whether your dog is a seasoned chill master or a …" at bounding box center [694, 311] width 1032 height 375
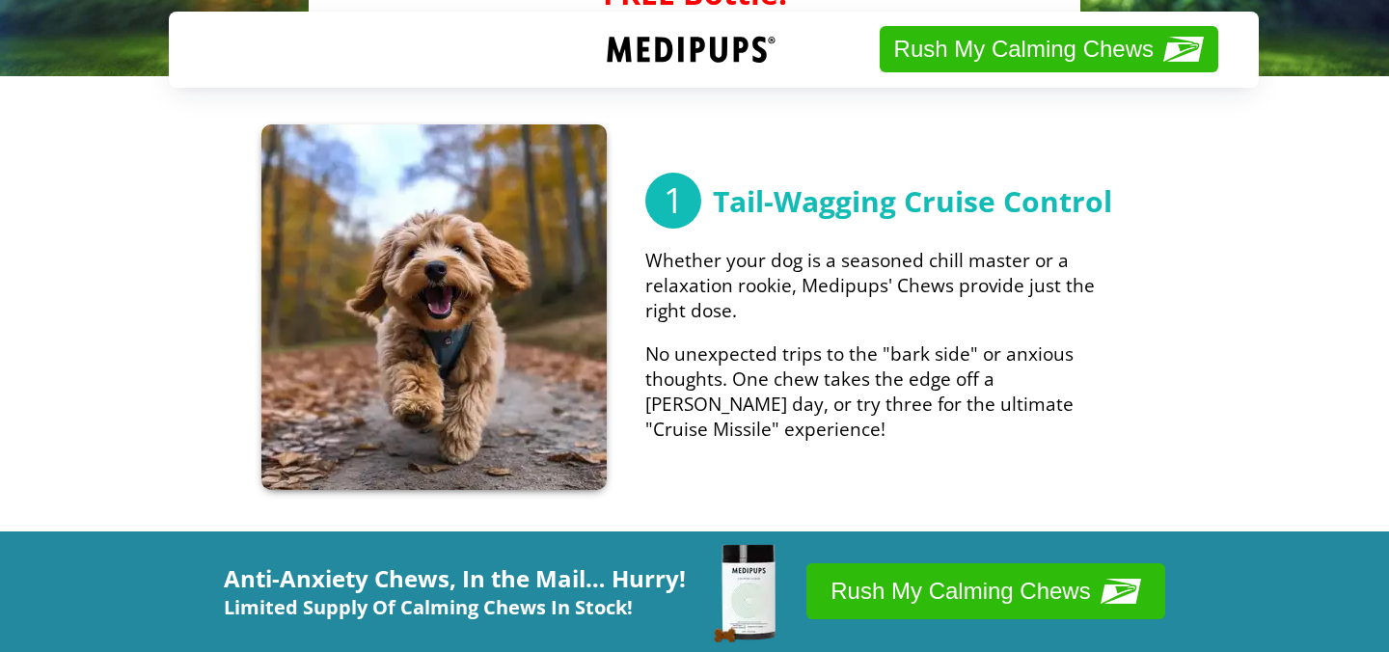
click at [729, 314] on p "Whether your dog is a seasoned chill master or a relaxation rookie, Medipups' C…" at bounding box center [886, 285] width 482 height 75
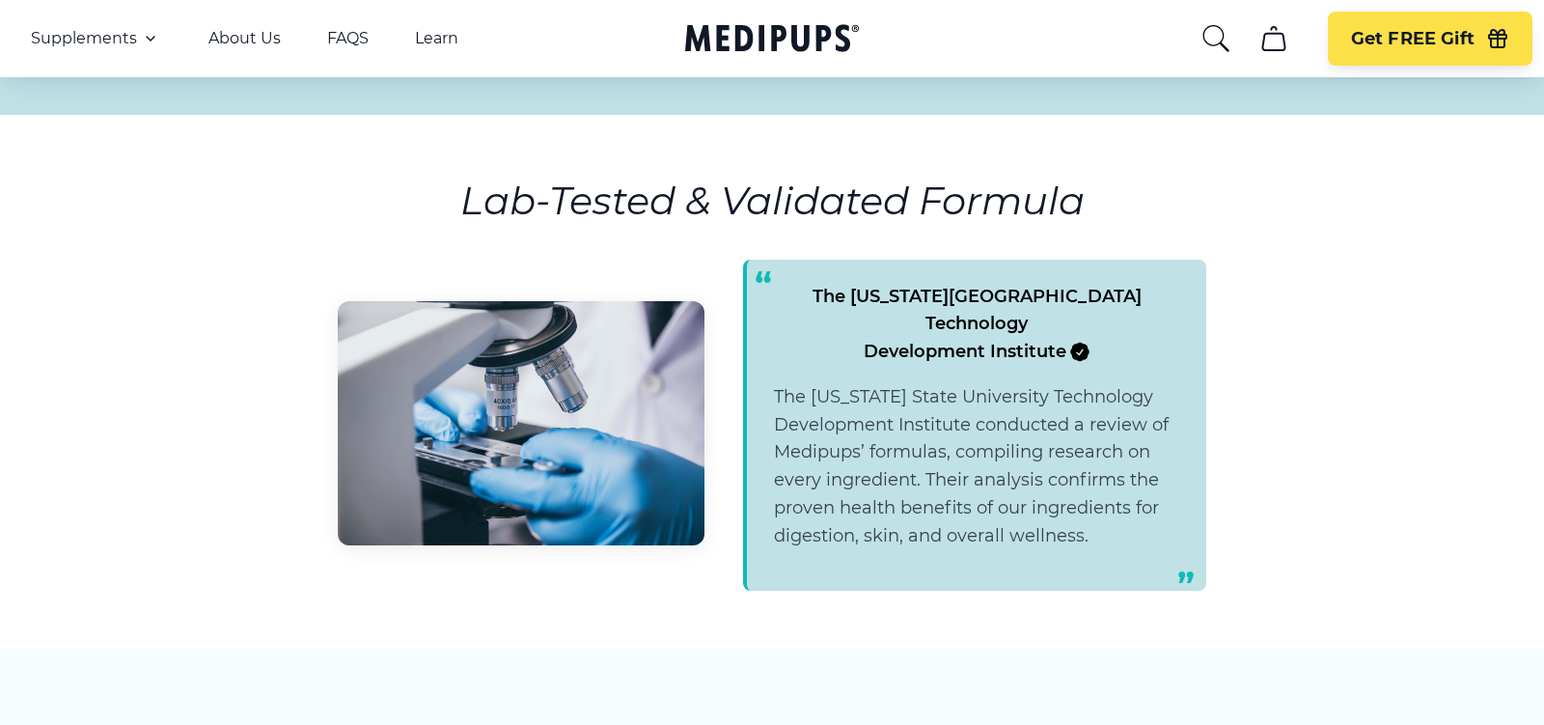
drag, startPoint x: 571, startPoint y: 421, endPoint x: 1035, endPoint y: 39, distance: 601.1
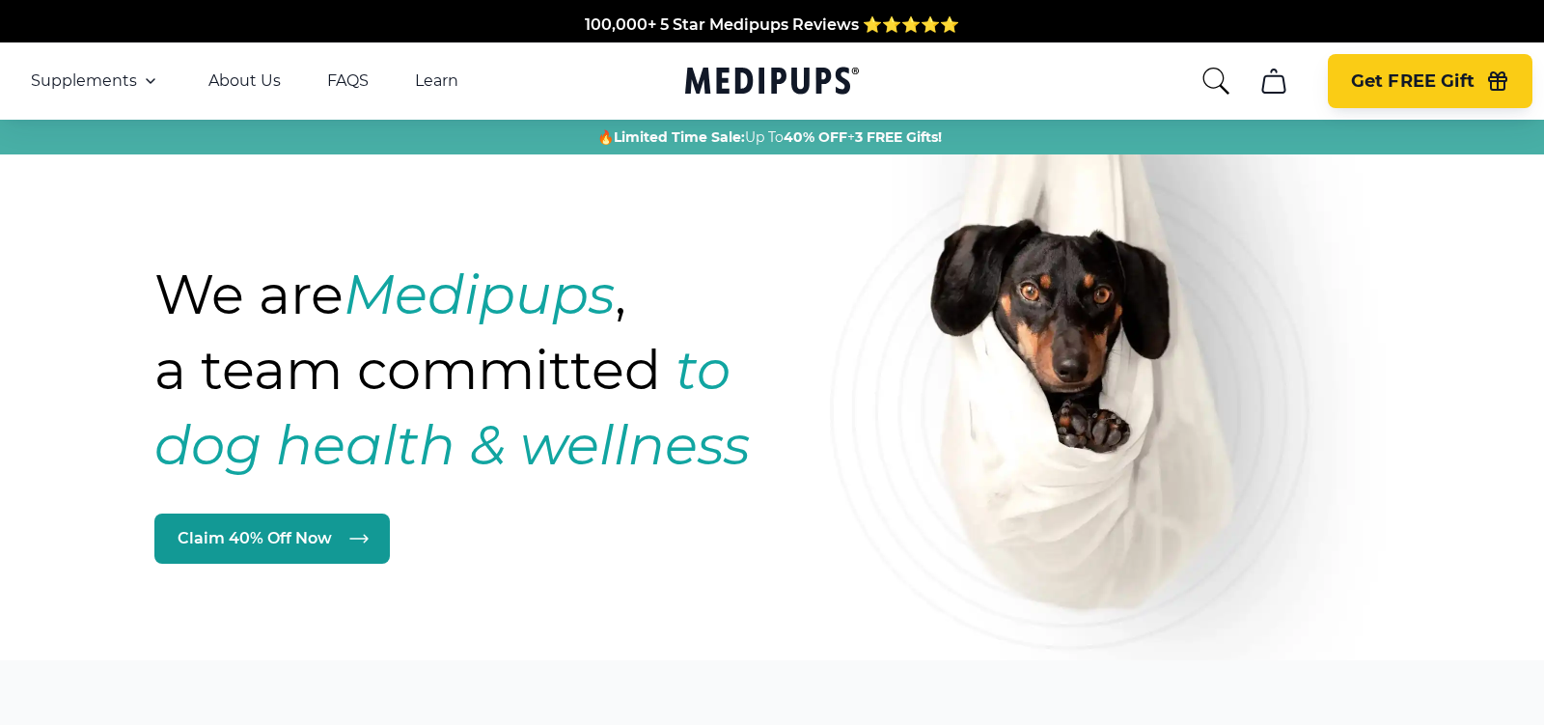
click at [1385, 87] on span "Get FREE Gift" at bounding box center [1412, 81] width 123 height 22
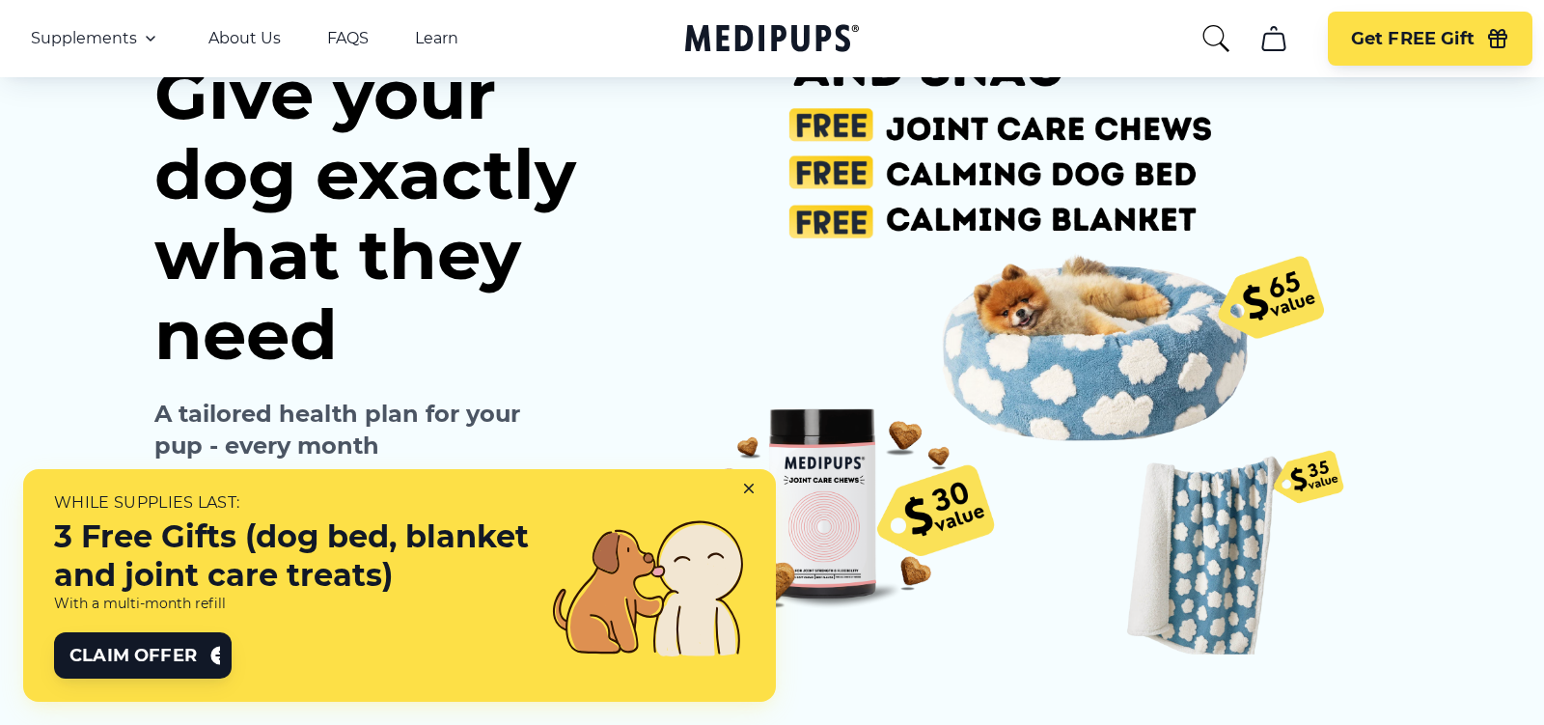
scroll to position [249, 0]
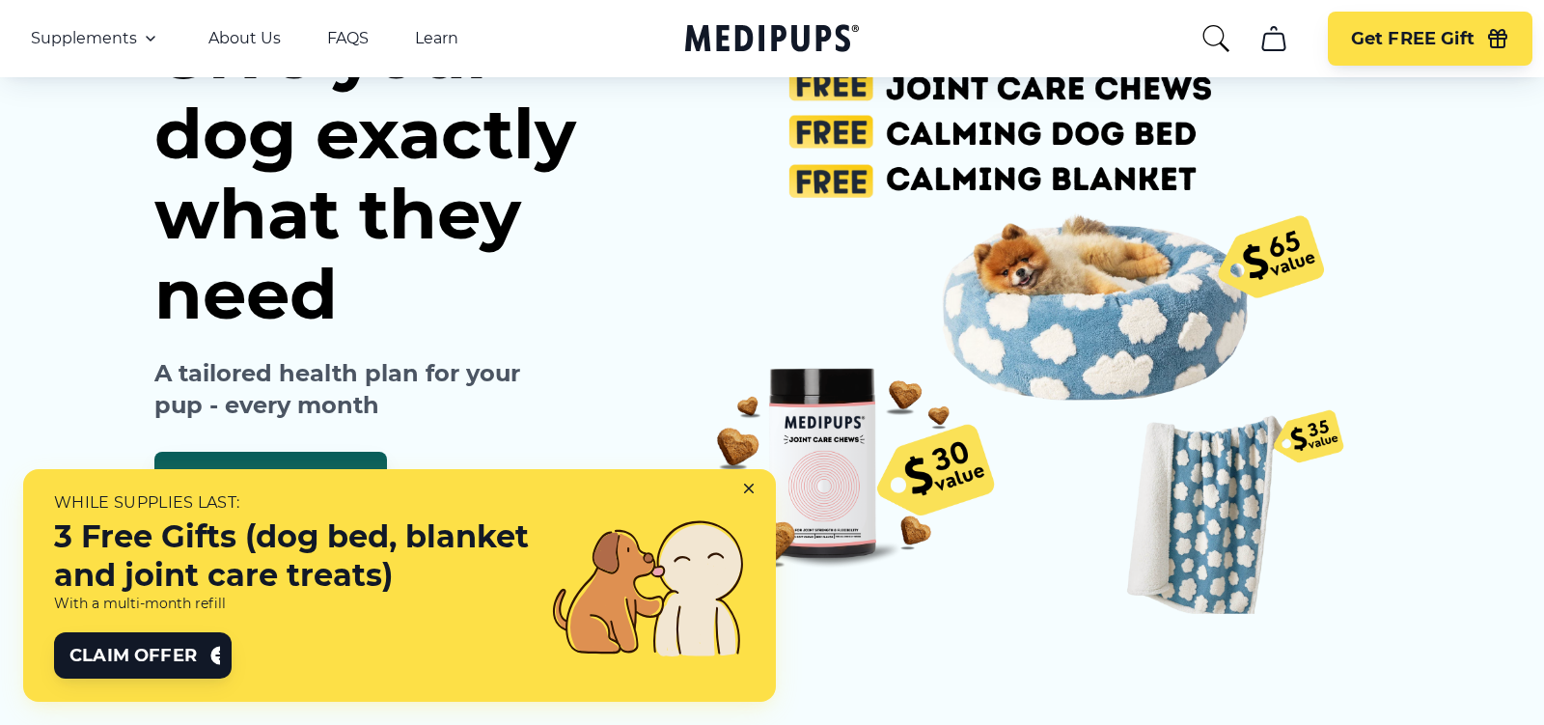
click at [751, 483] on icon at bounding box center [752, 491] width 17 height 17
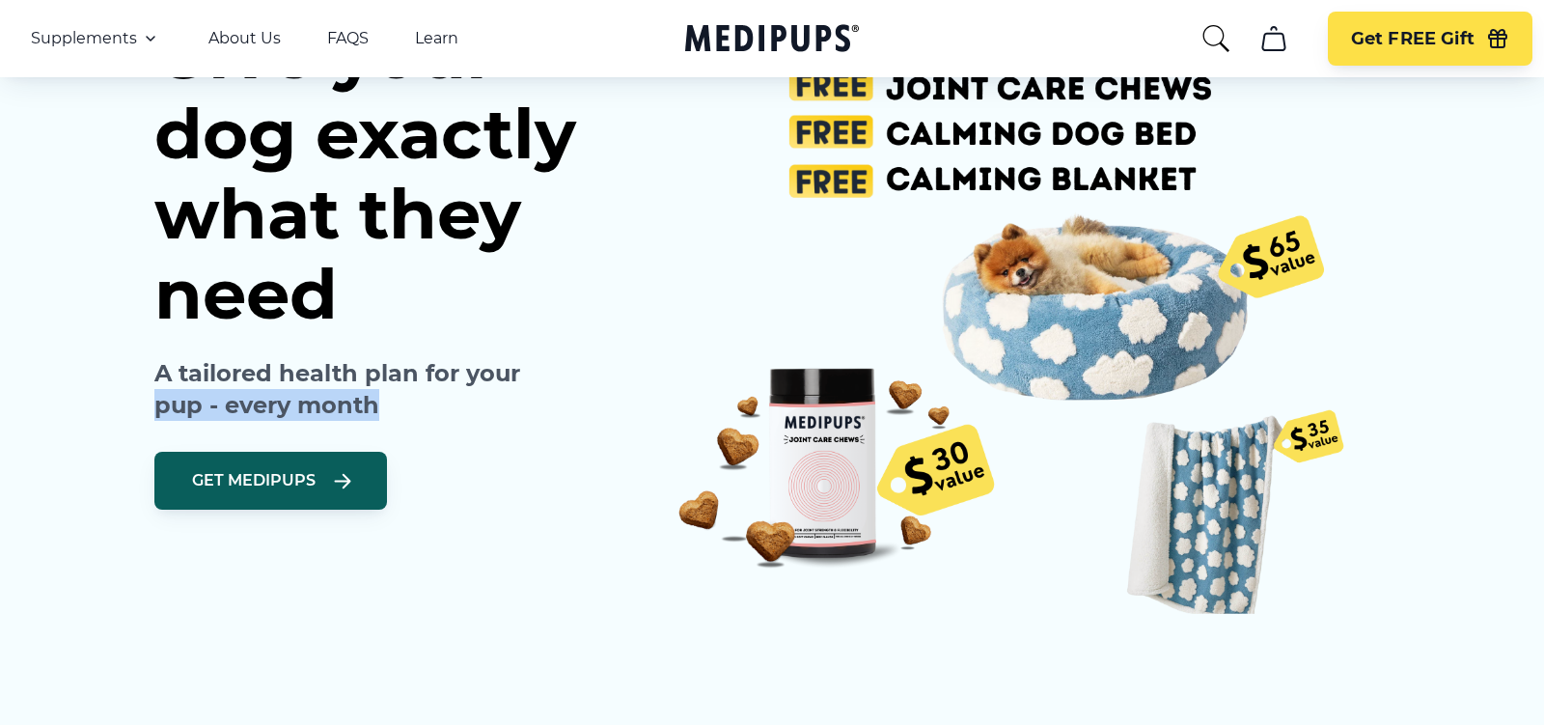
drag, startPoint x: 208, startPoint y: 366, endPoint x: 72, endPoint y: 390, distance: 138.2
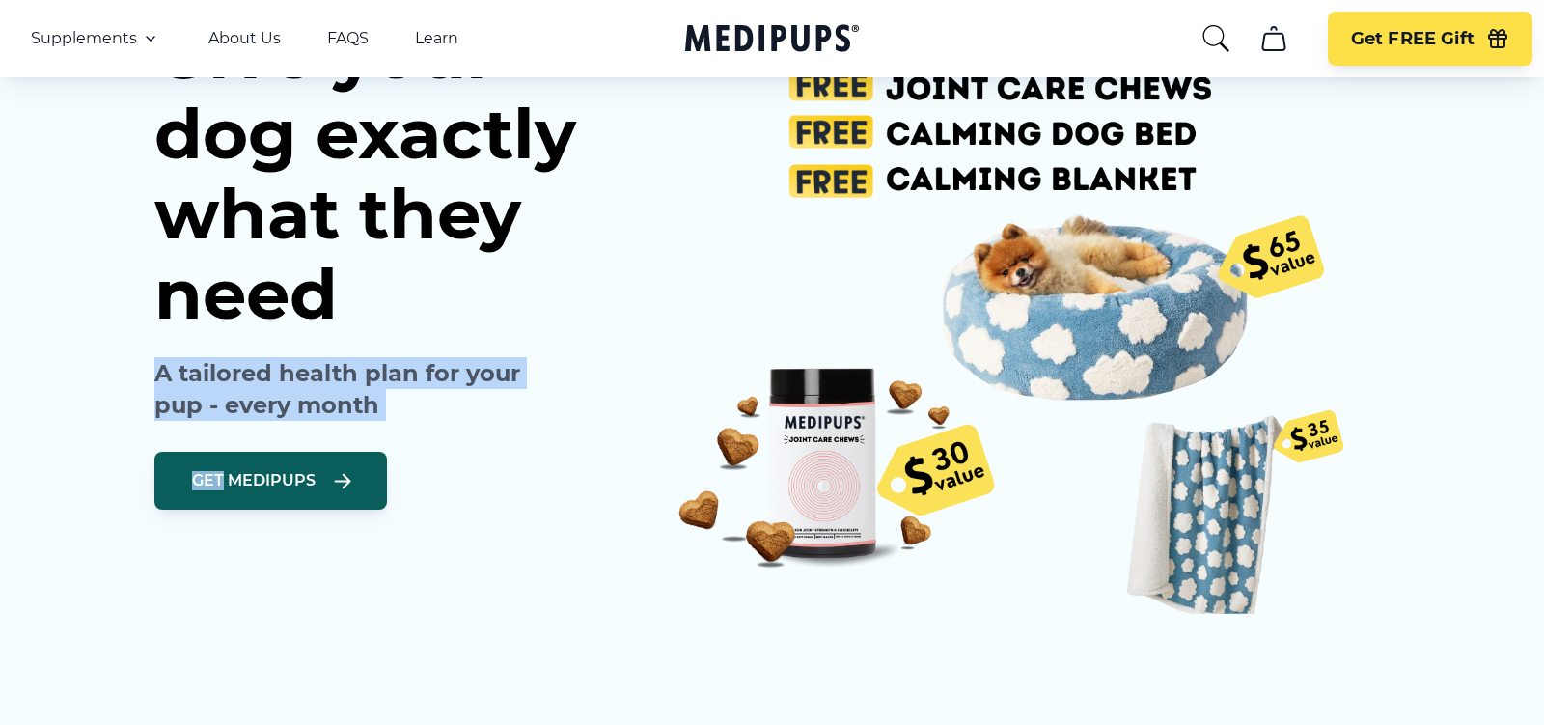
drag, startPoint x: 123, startPoint y: 372, endPoint x: 114, endPoint y: 436, distance: 64.4
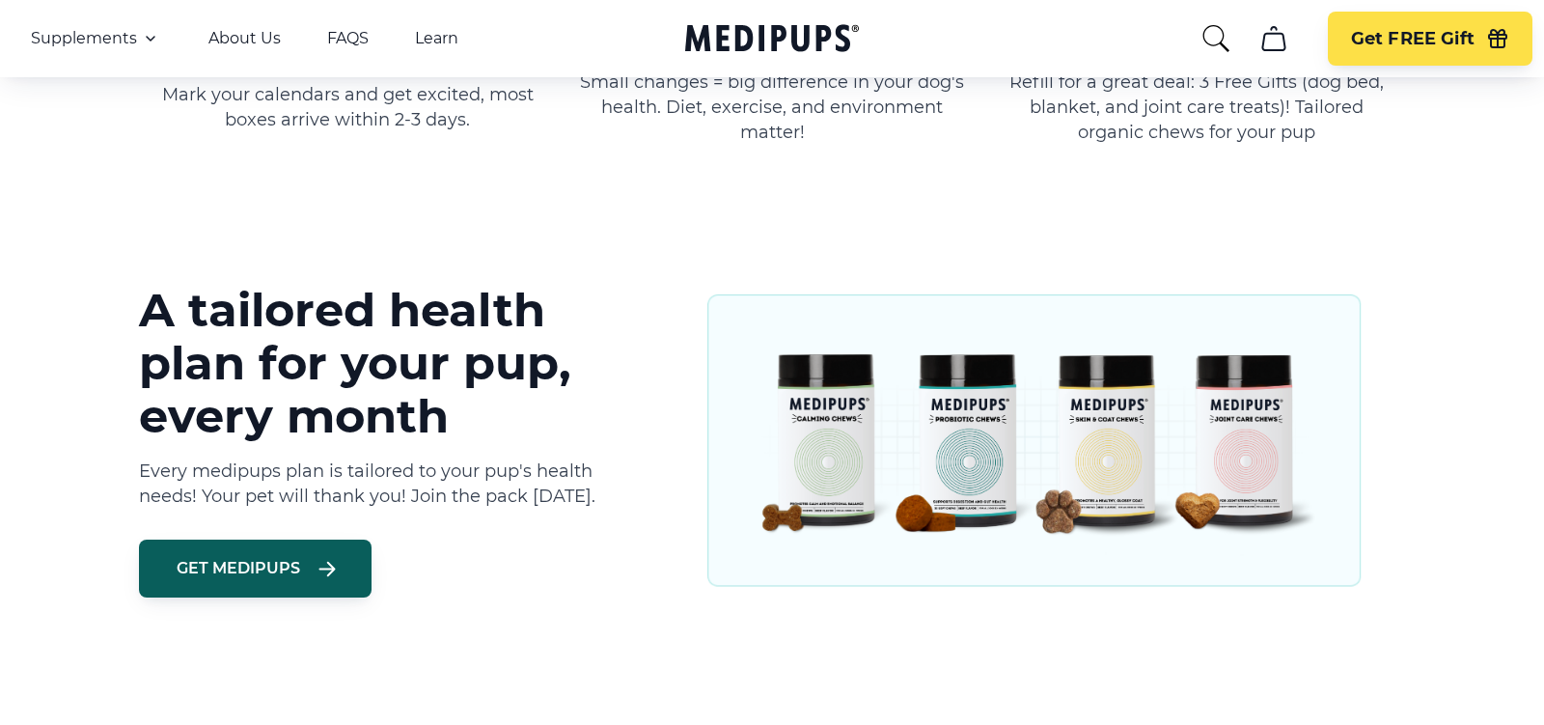
scroll to position [1469, 0]
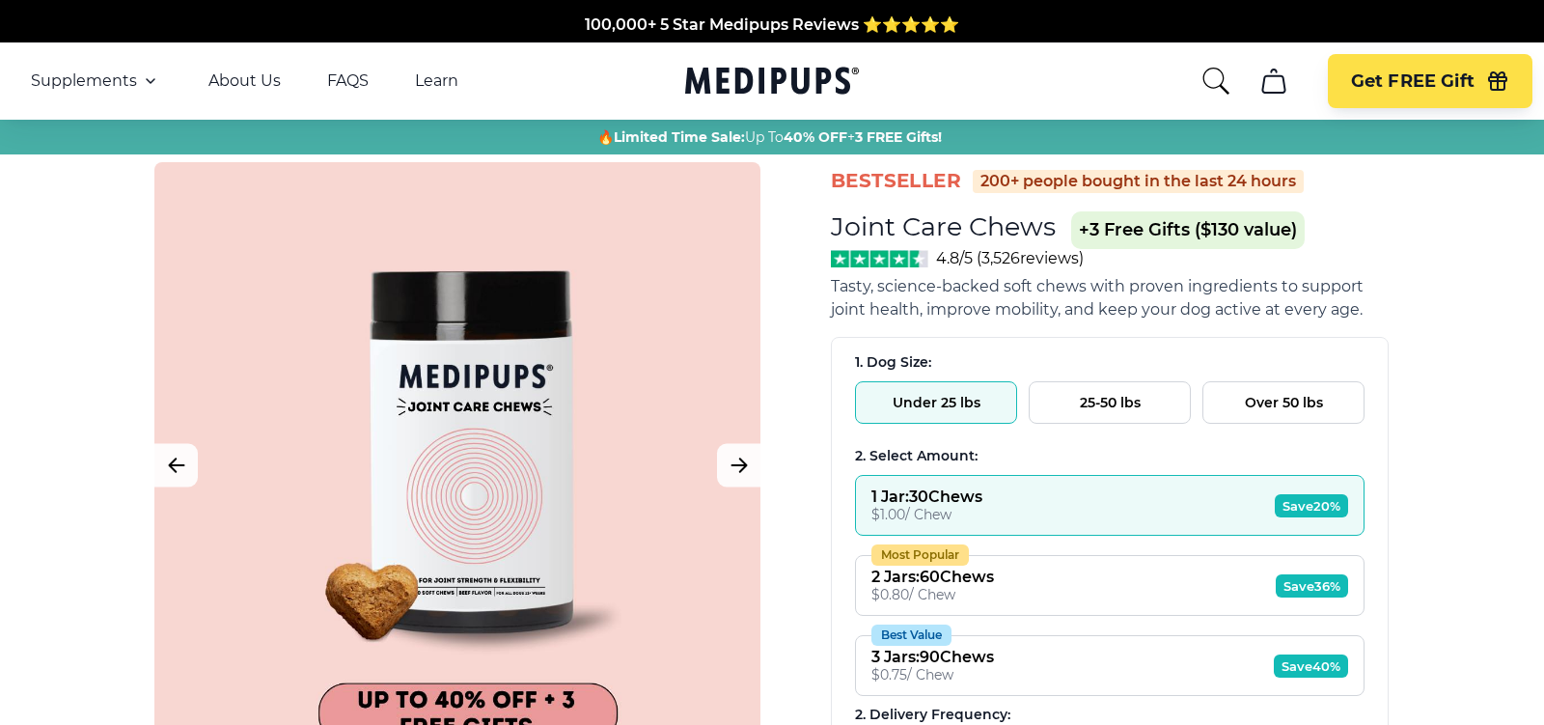
click at [796, 334] on div "BestSeller 200+ people bought in the last 24 hours Joint Care Chews (+ 3 Free G…" at bounding box center [772, 737] width 1274 height 1151
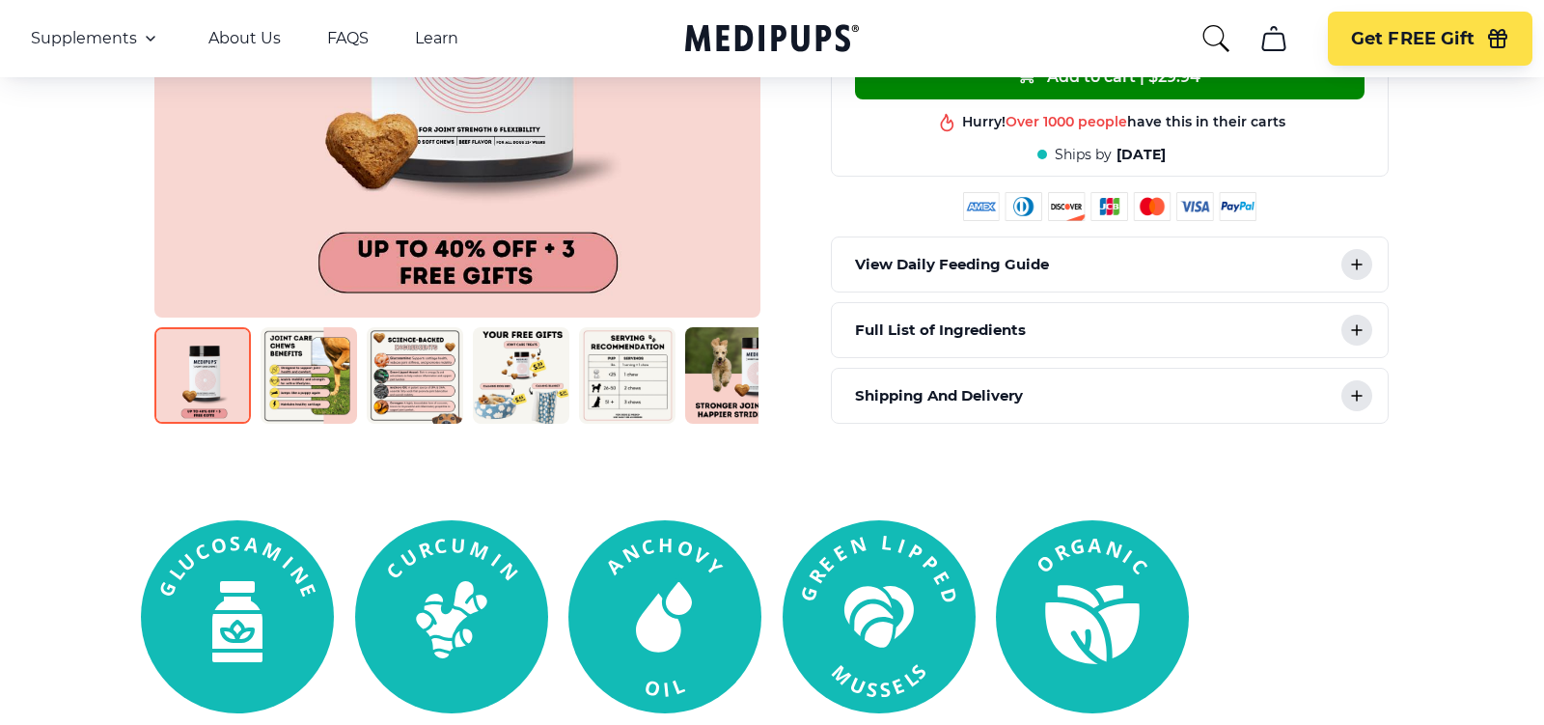
scroll to position [924, 0]
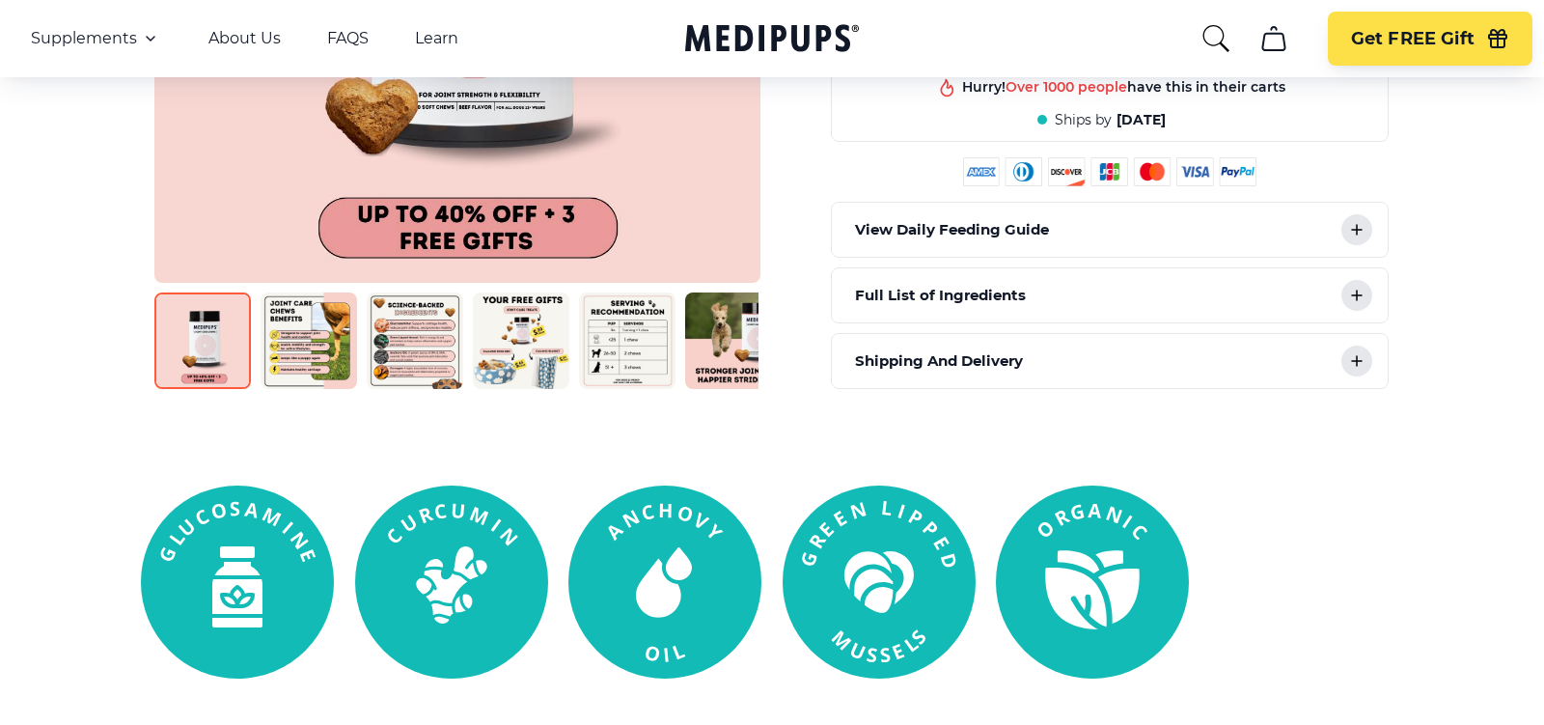
click at [1315, 355] on div "Shipping And Delivery" at bounding box center [1110, 361] width 556 height 54
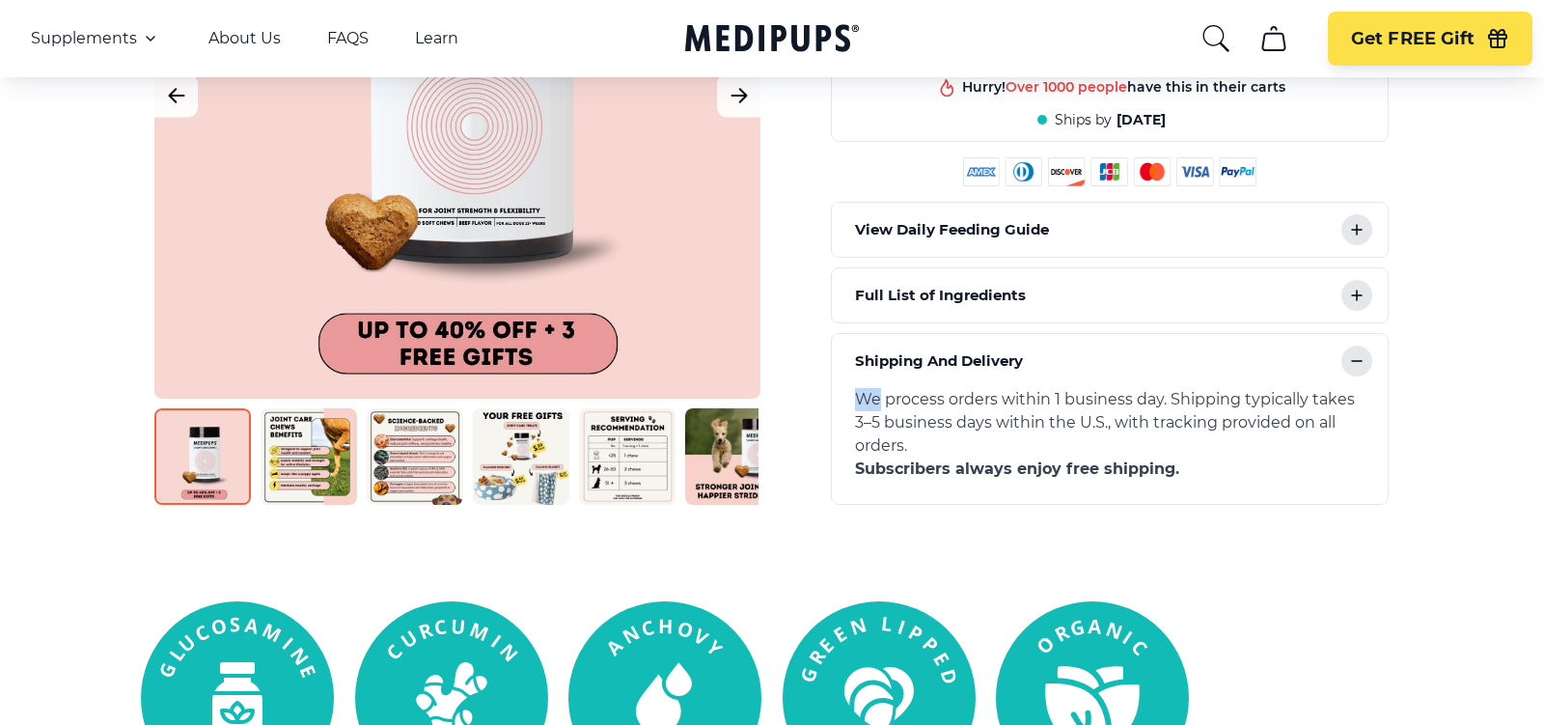
click at [1315, 355] on div "Shipping And Delivery" at bounding box center [1110, 361] width 556 height 54
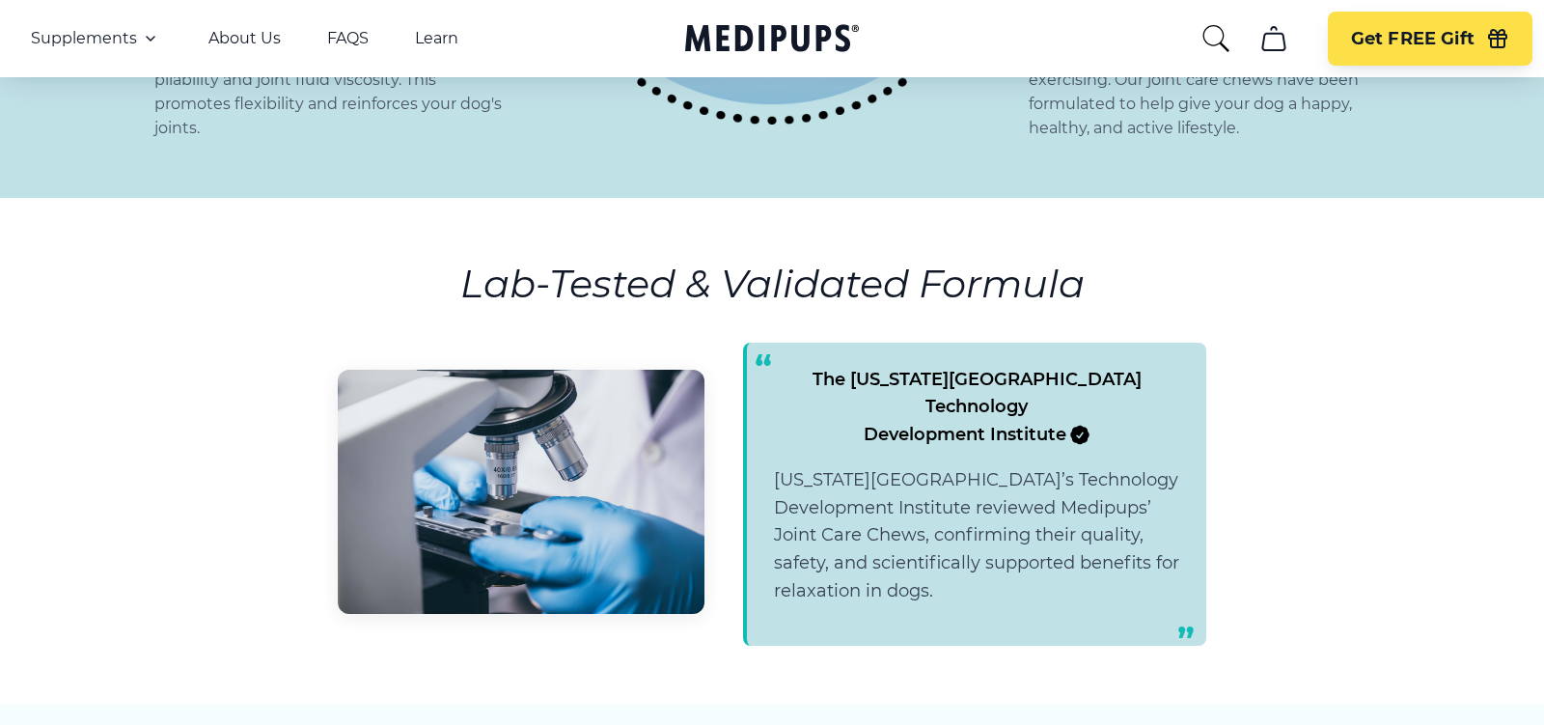
scroll to position [3013, 0]
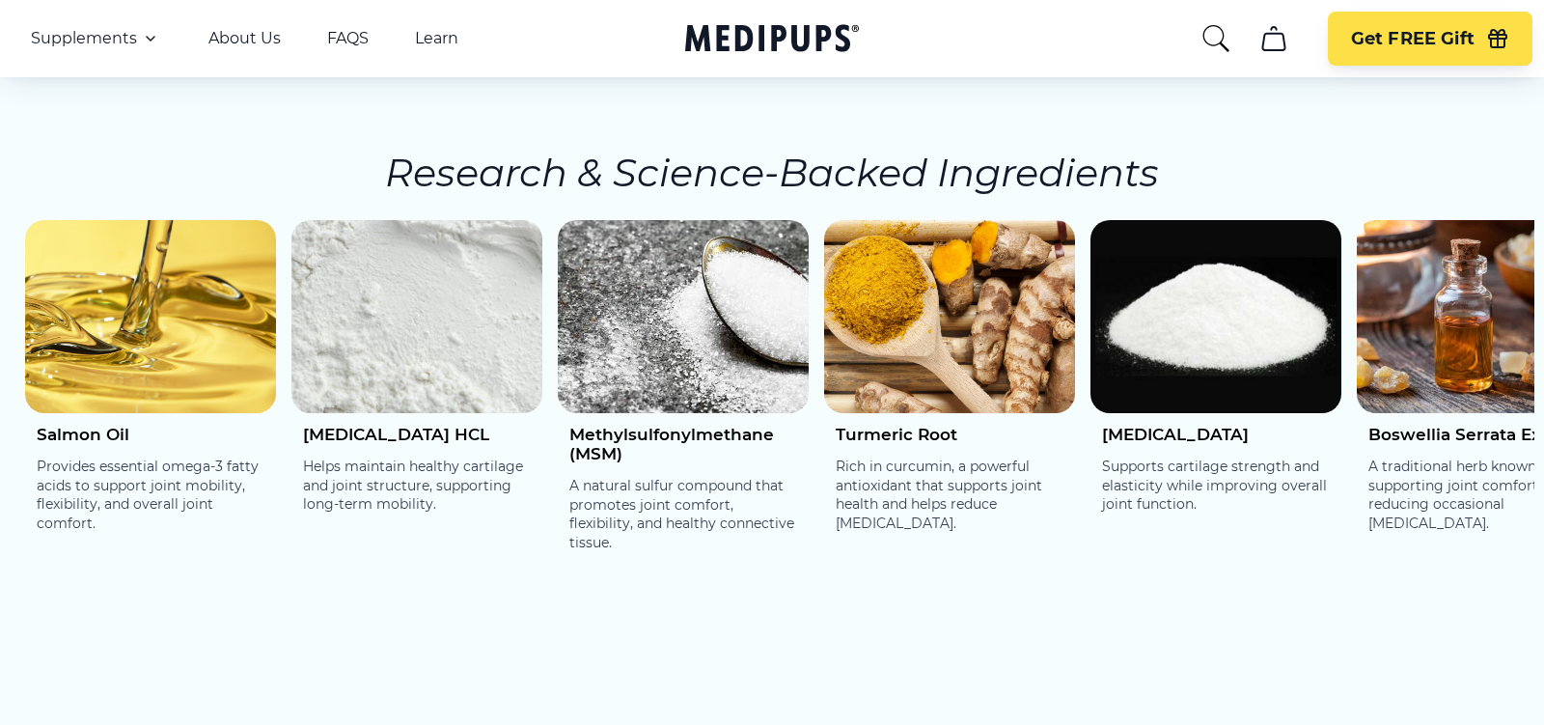
click at [1321, 413] on div "[MEDICAL_DATA] Supports cartilage strength and elasticity while improving overa…" at bounding box center [1215, 476] width 251 height 126
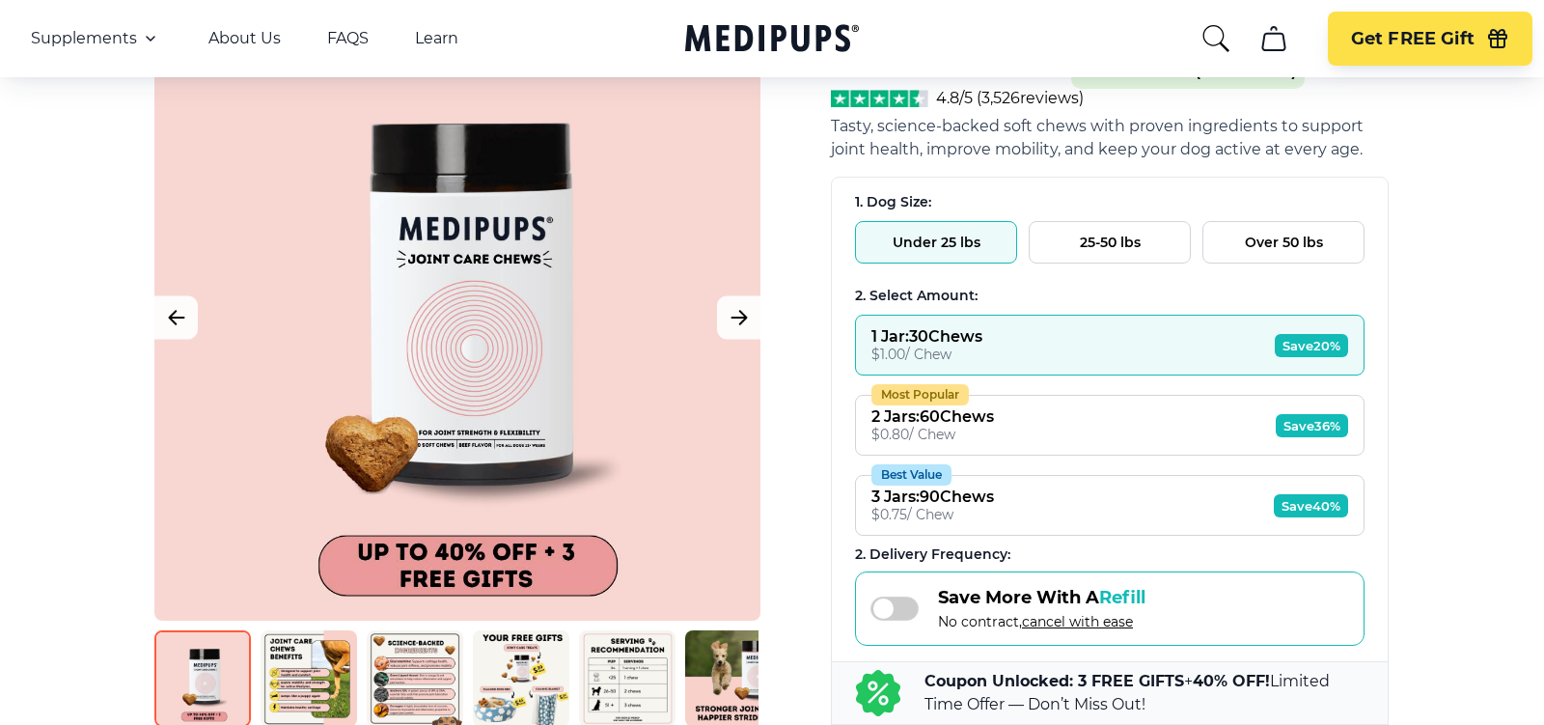
scroll to position [0, 0]
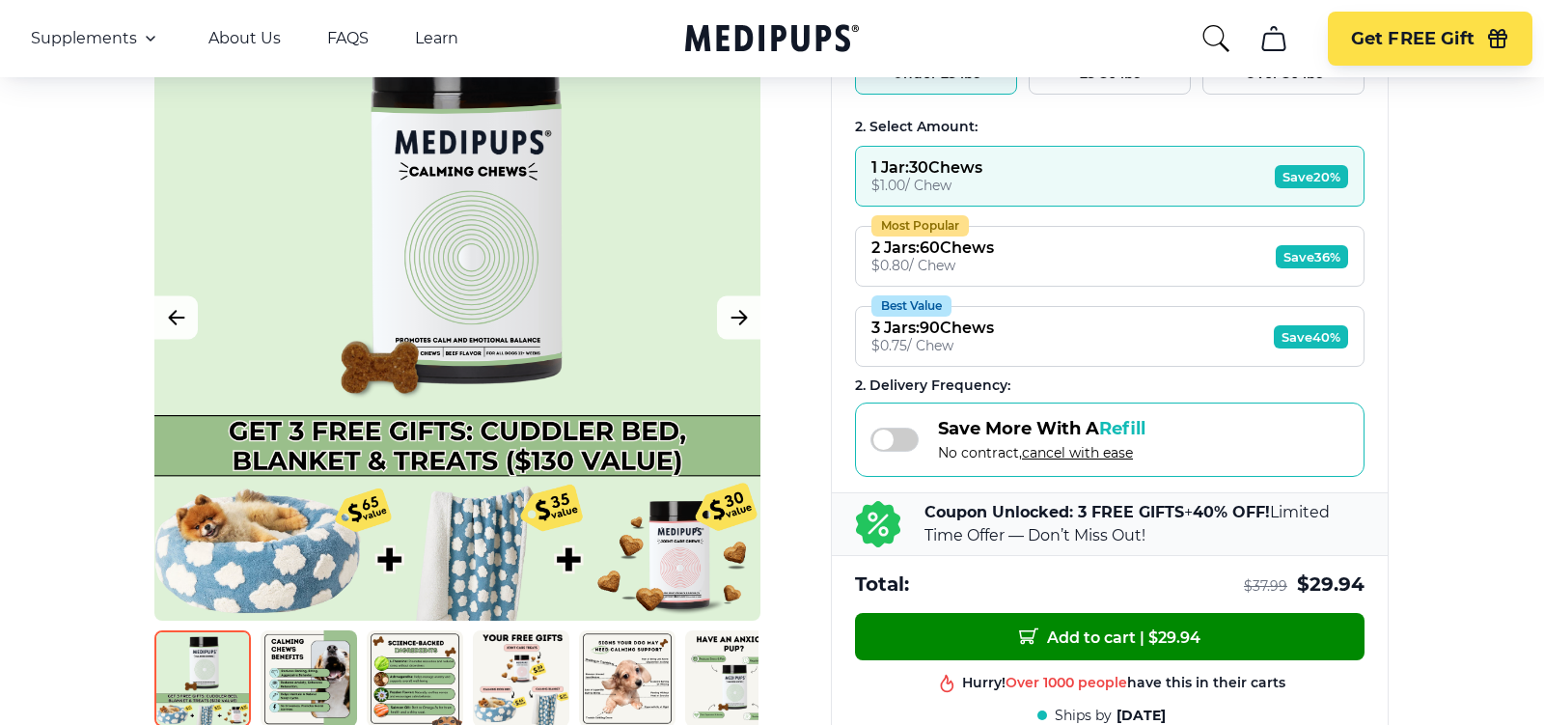
scroll to position [332, 0]
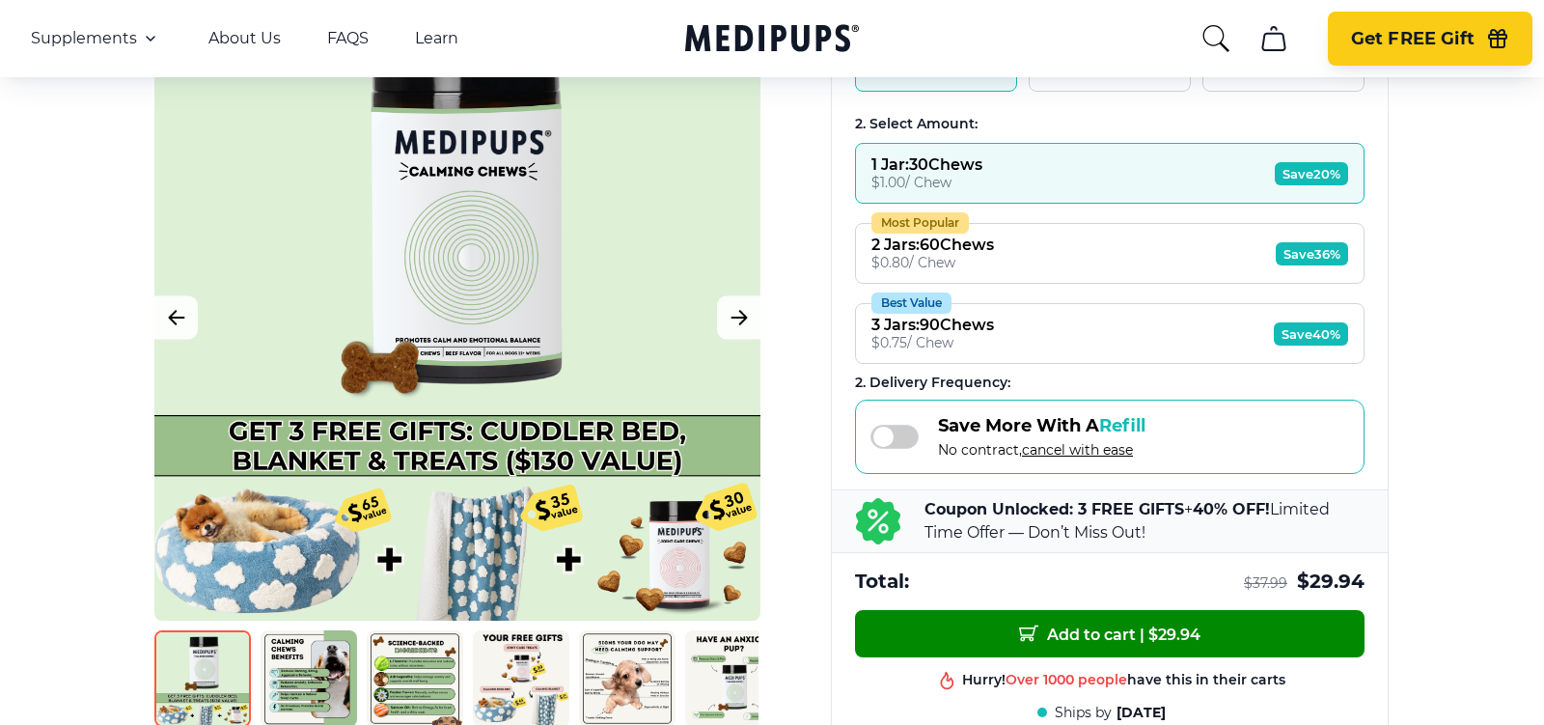
click at [1392, 41] on span "Get FREE Gift" at bounding box center [1412, 39] width 123 height 22
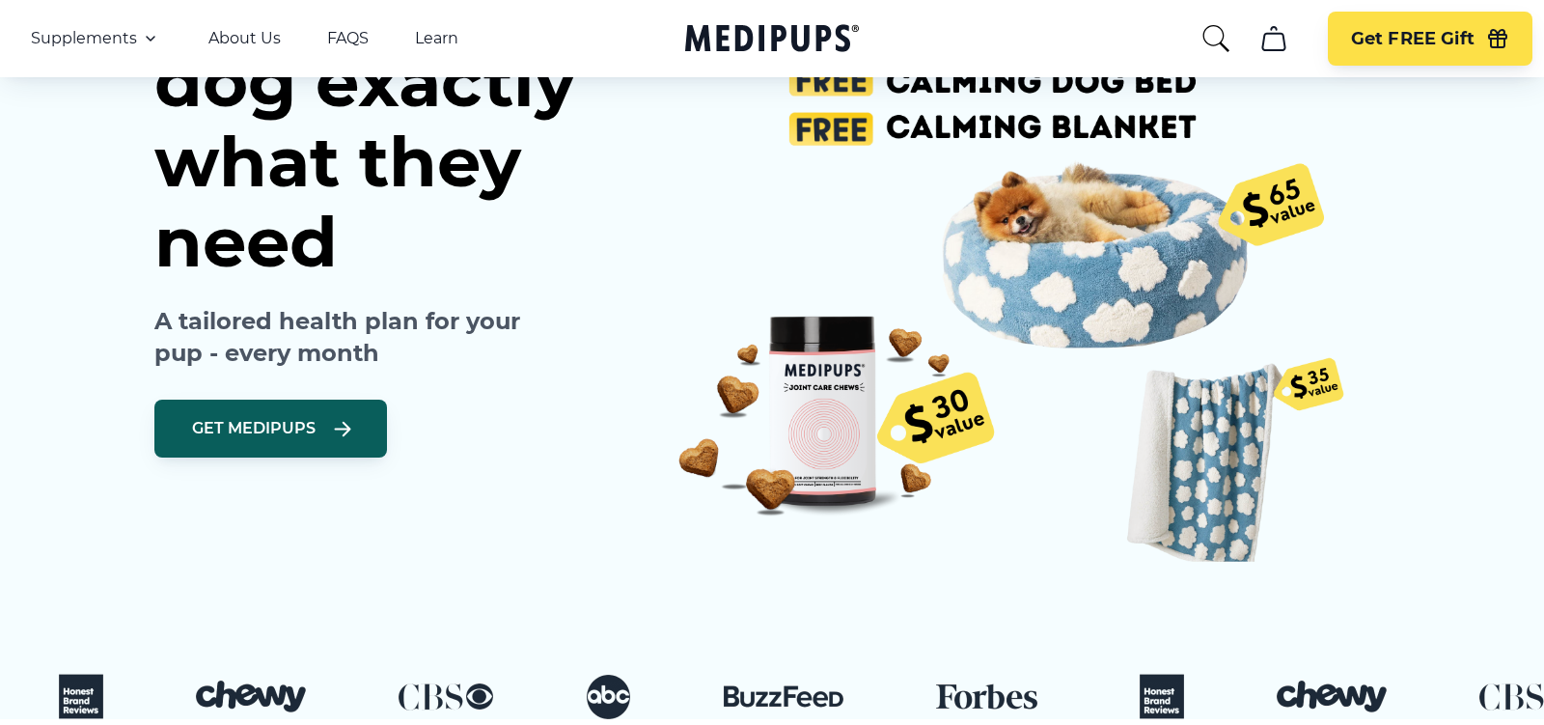
scroll to position [576, 0]
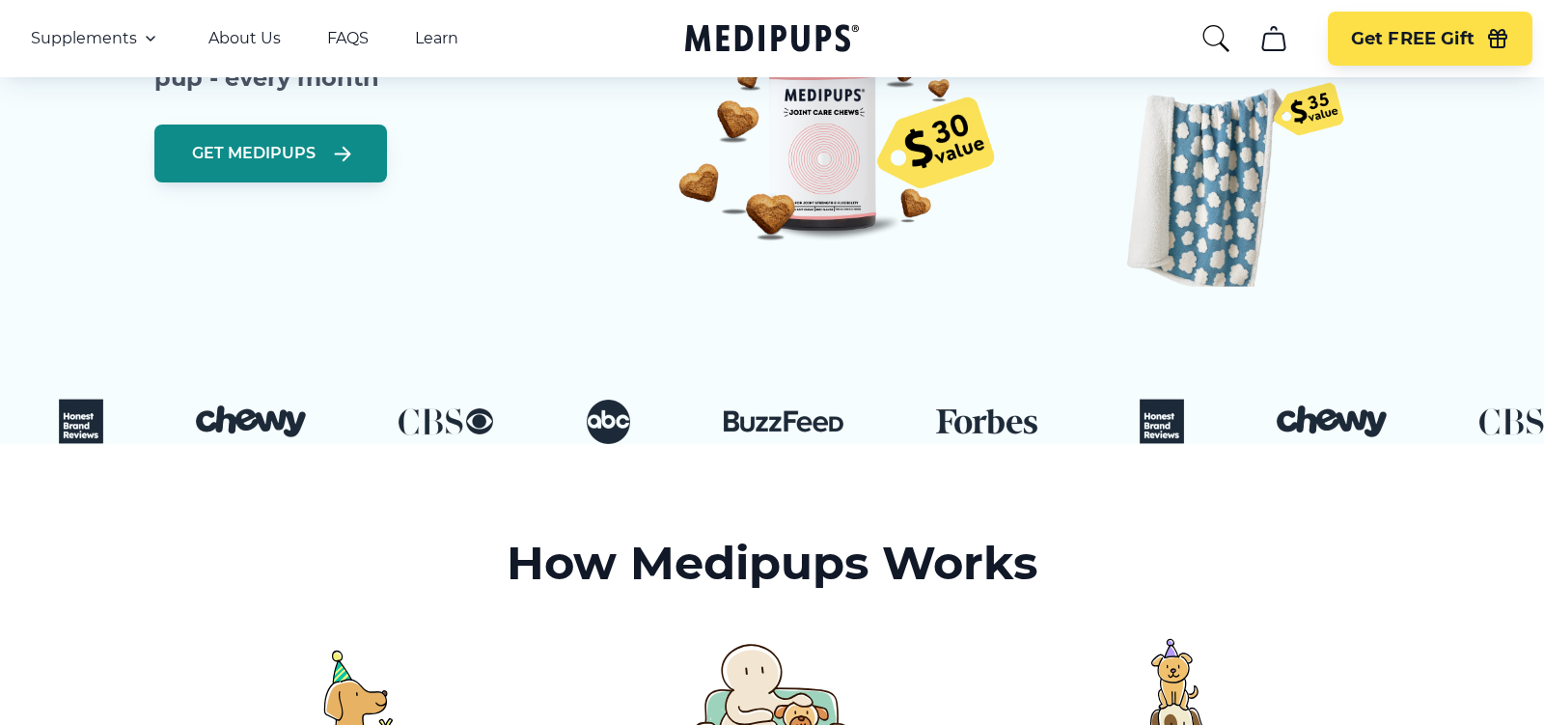
click at [238, 149] on span "Get Medipups" at bounding box center [253, 153] width 123 height 19
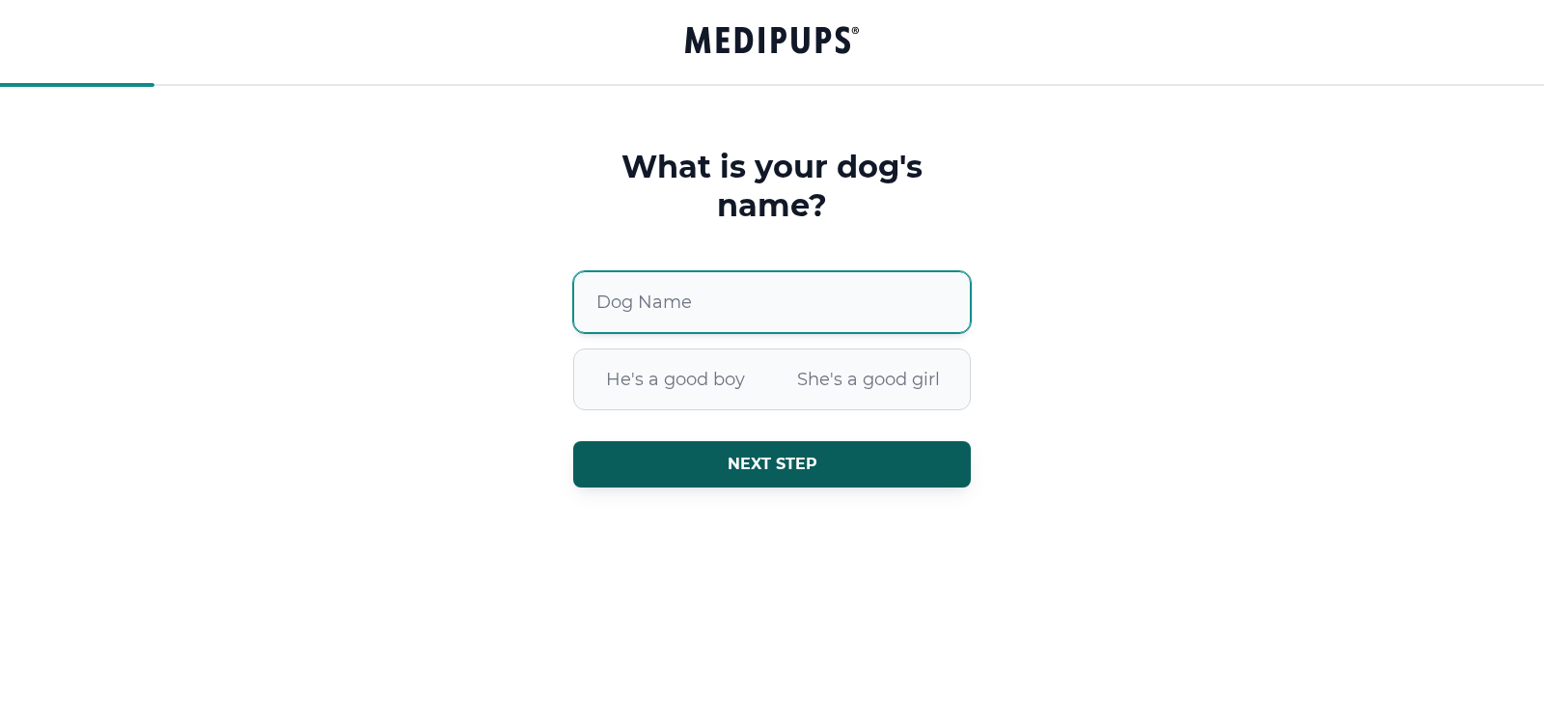
click at [687, 302] on input "Dog Name" at bounding box center [771, 302] width 397 height 62
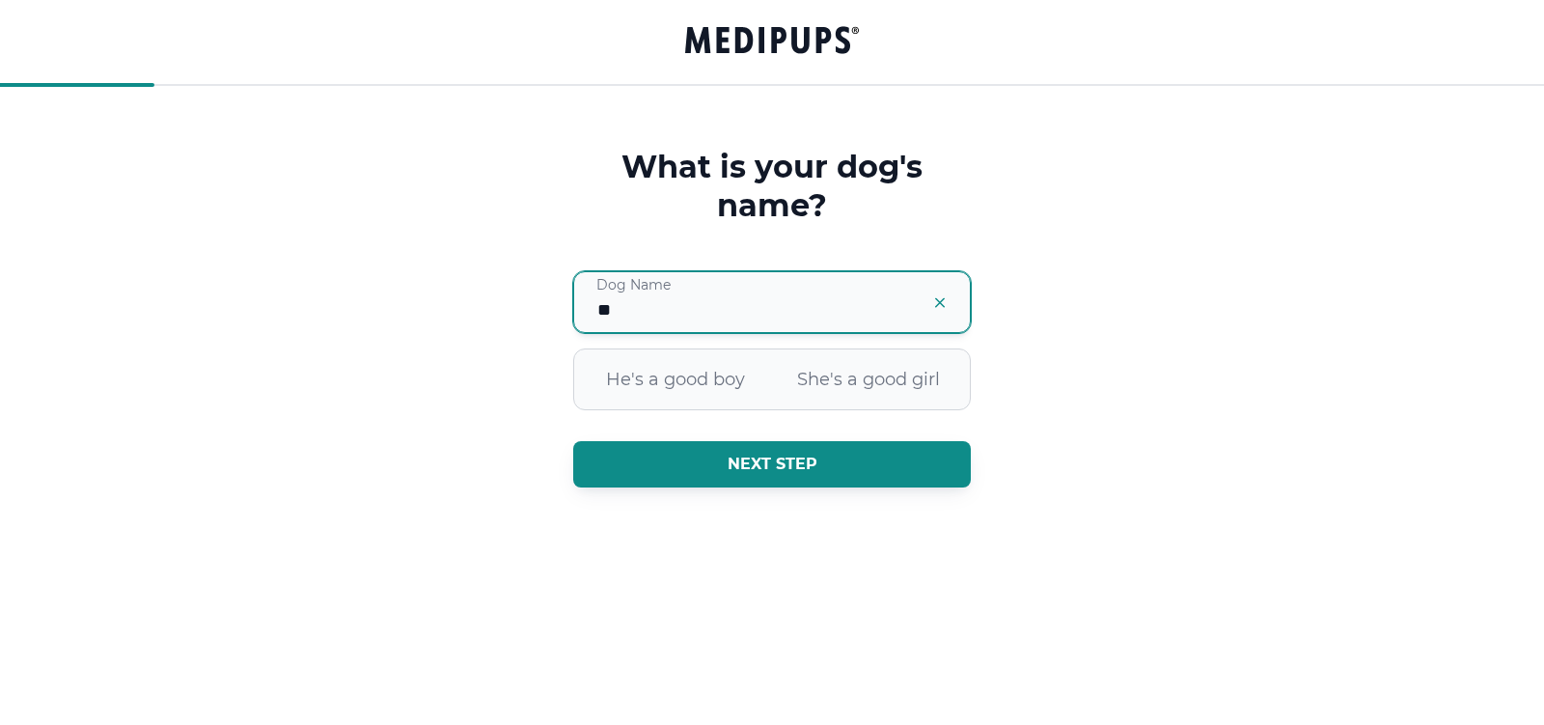
type input "**"
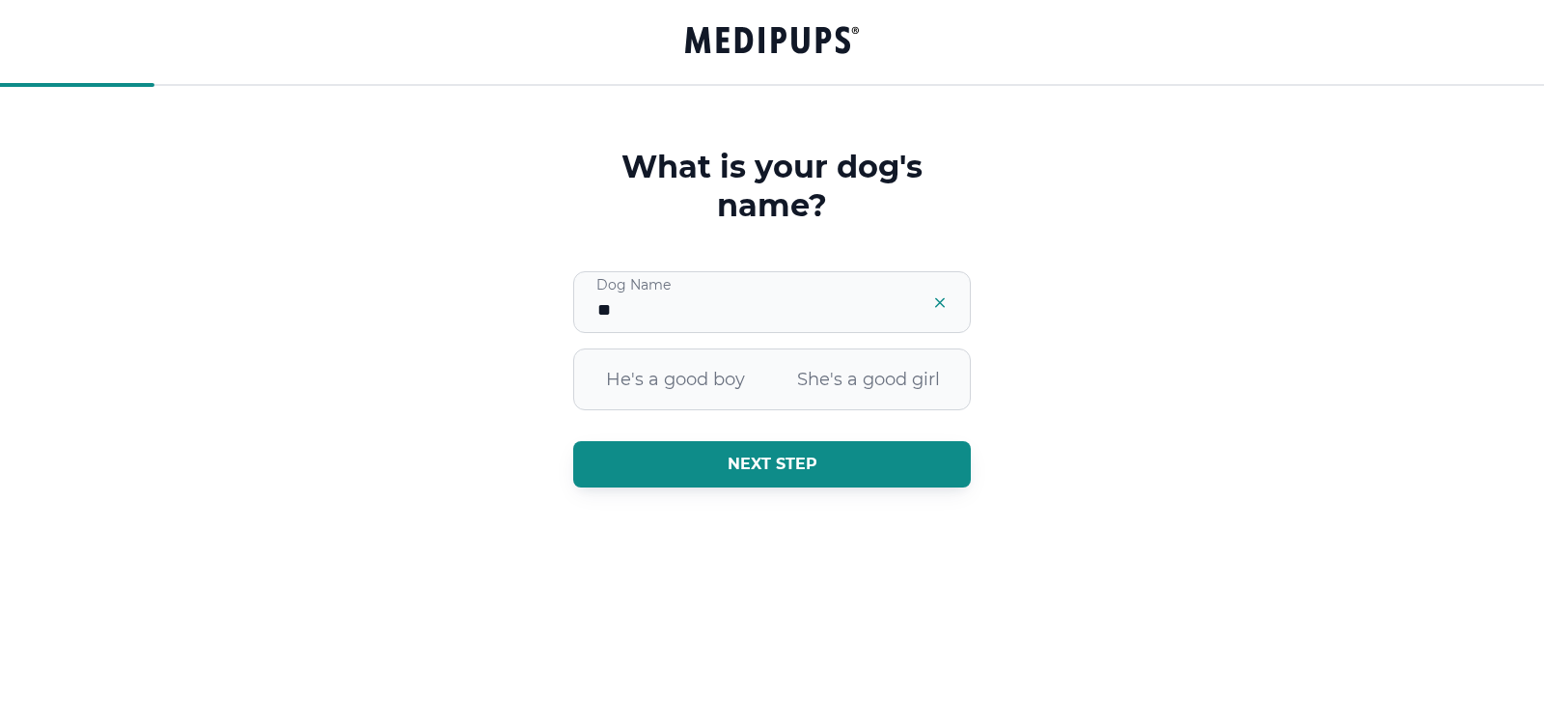
click at [638, 473] on button "Next step" at bounding box center [771, 464] width 397 height 46
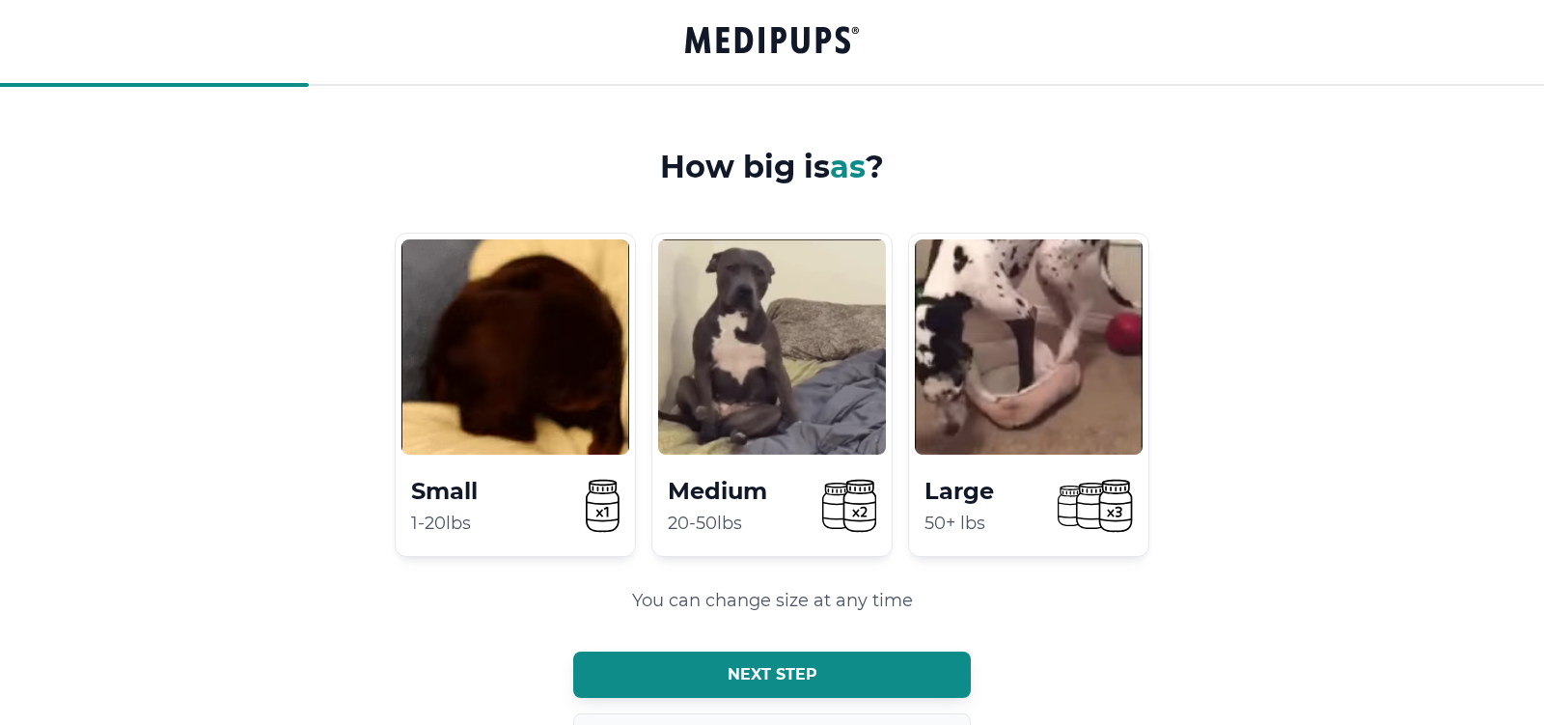
click at [715, 659] on button "Next step" at bounding box center [771, 674] width 397 height 46
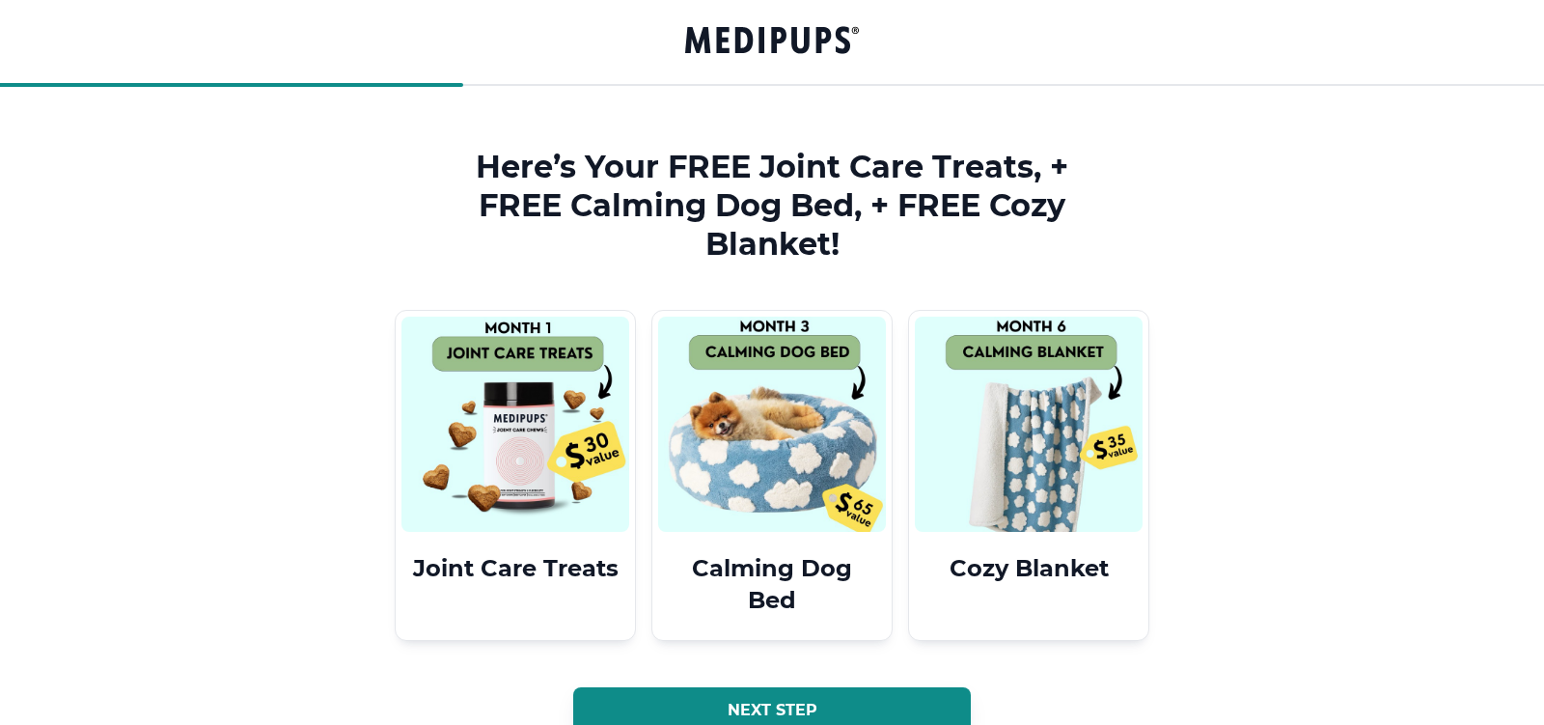
click at [710, 688] on button "Next step" at bounding box center [771, 710] width 397 height 46
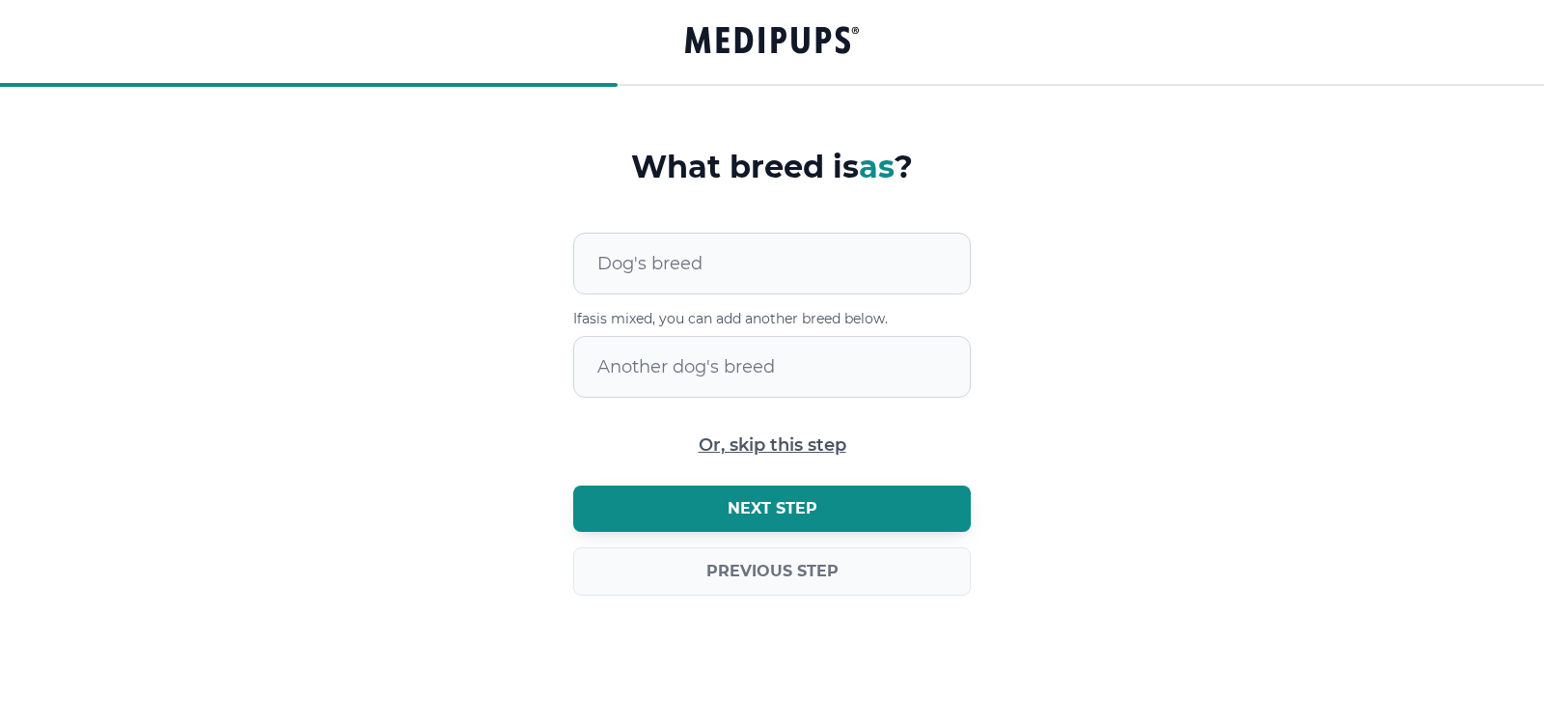
click at [709, 510] on button "Next step" at bounding box center [771, 508] width 397 height 46
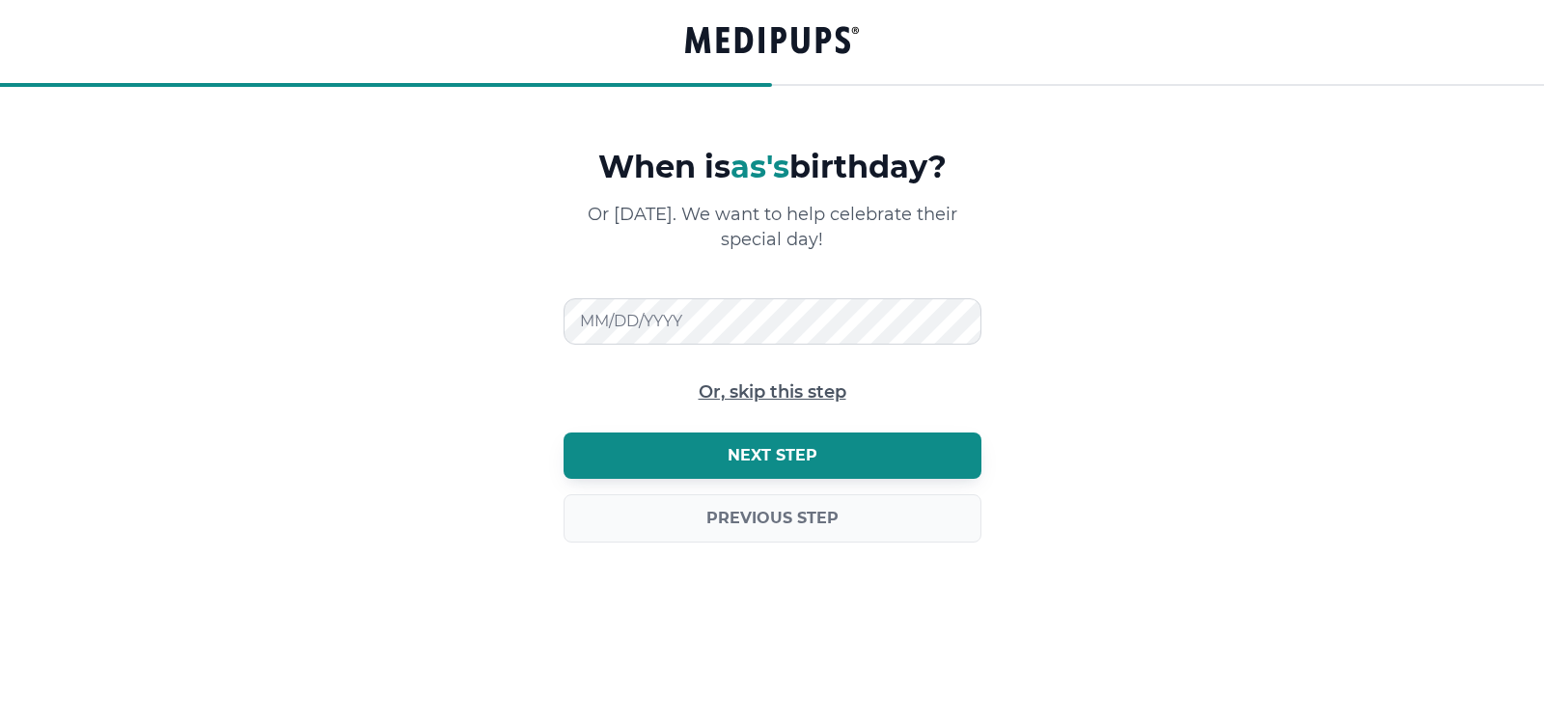
click at [668, 440] on button "Next step" at bounding box center [772, 455] width 418 height 46
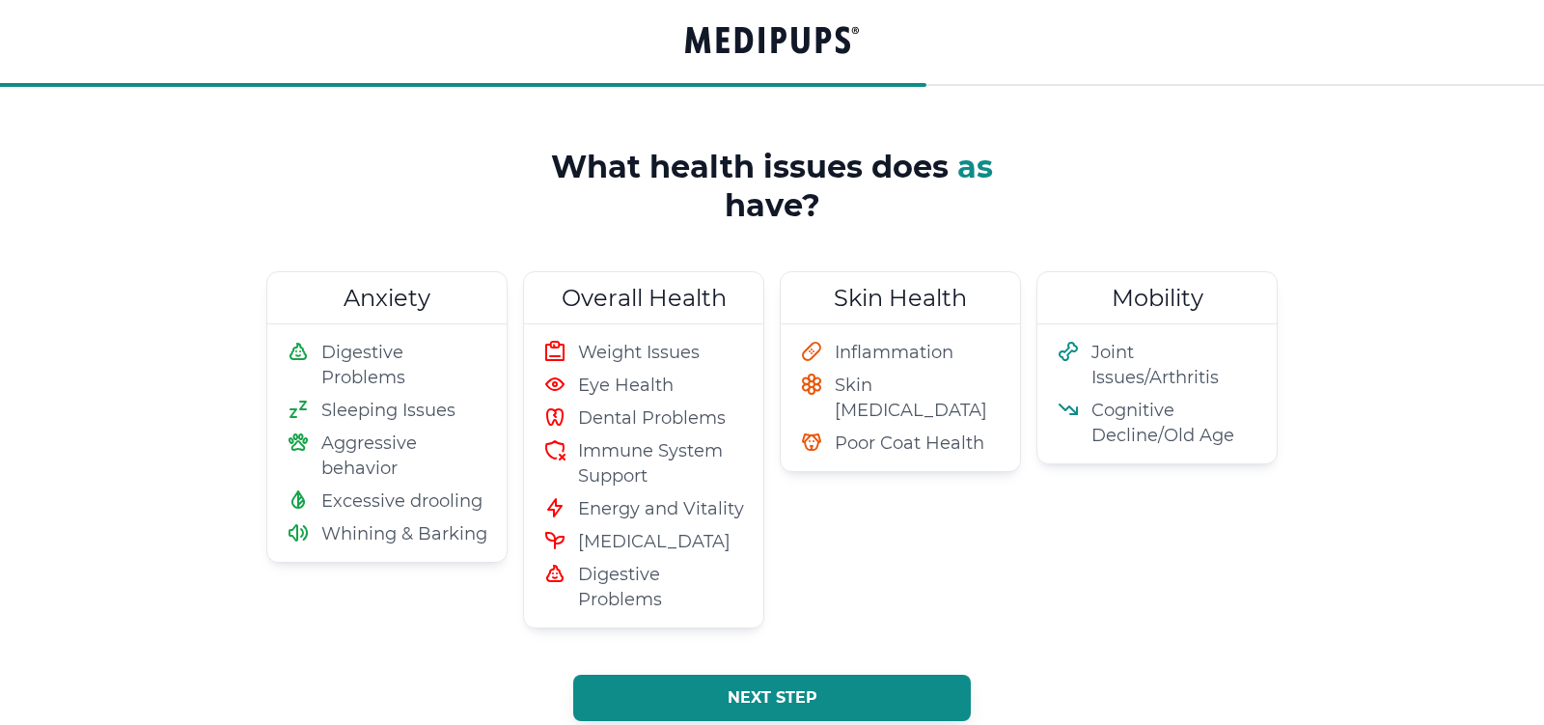
click at [735, 684] on button "Next step" at bounding box center [771, 697] width 397 height 46
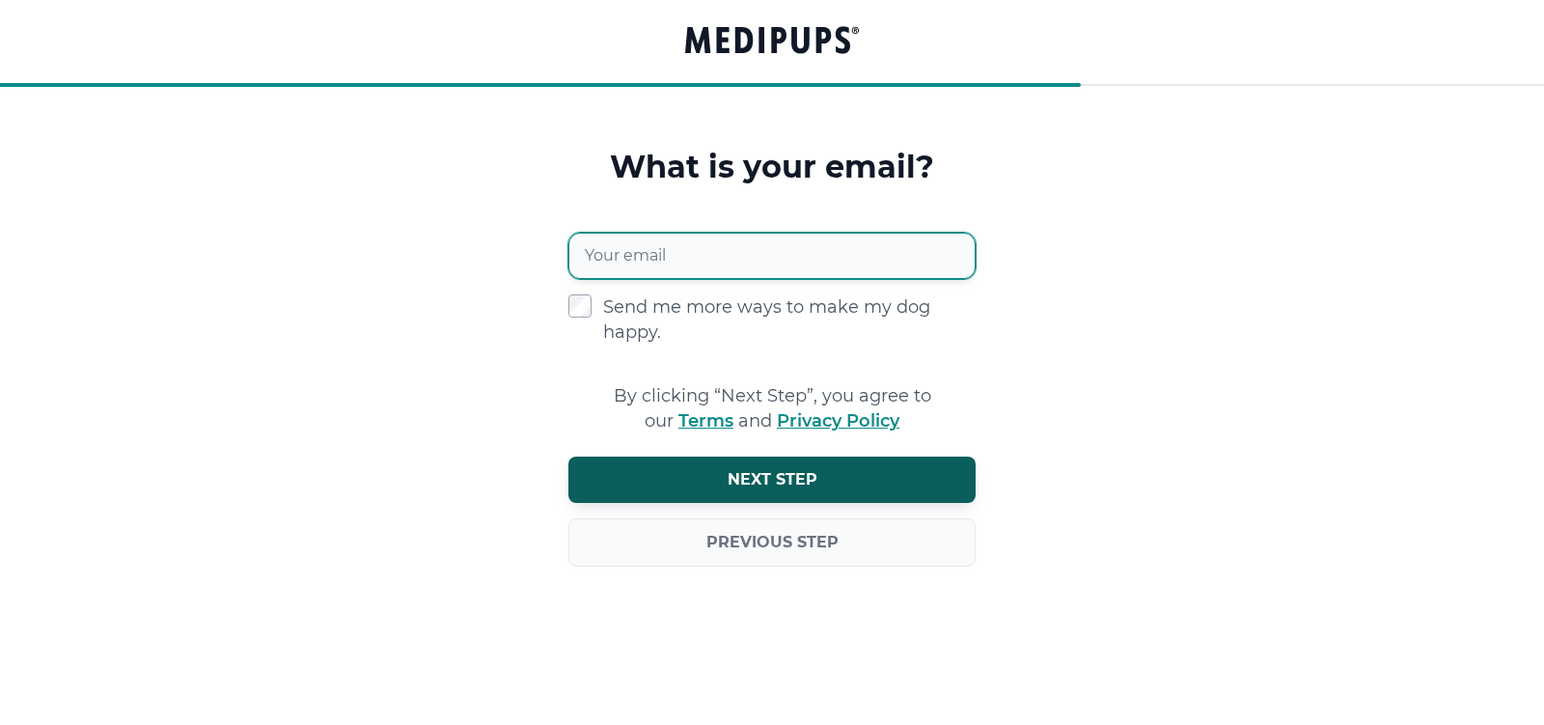
click at [726, 240] on input "Your email" at bounding box center [771, 256] width 407 height 46
type input "**********"
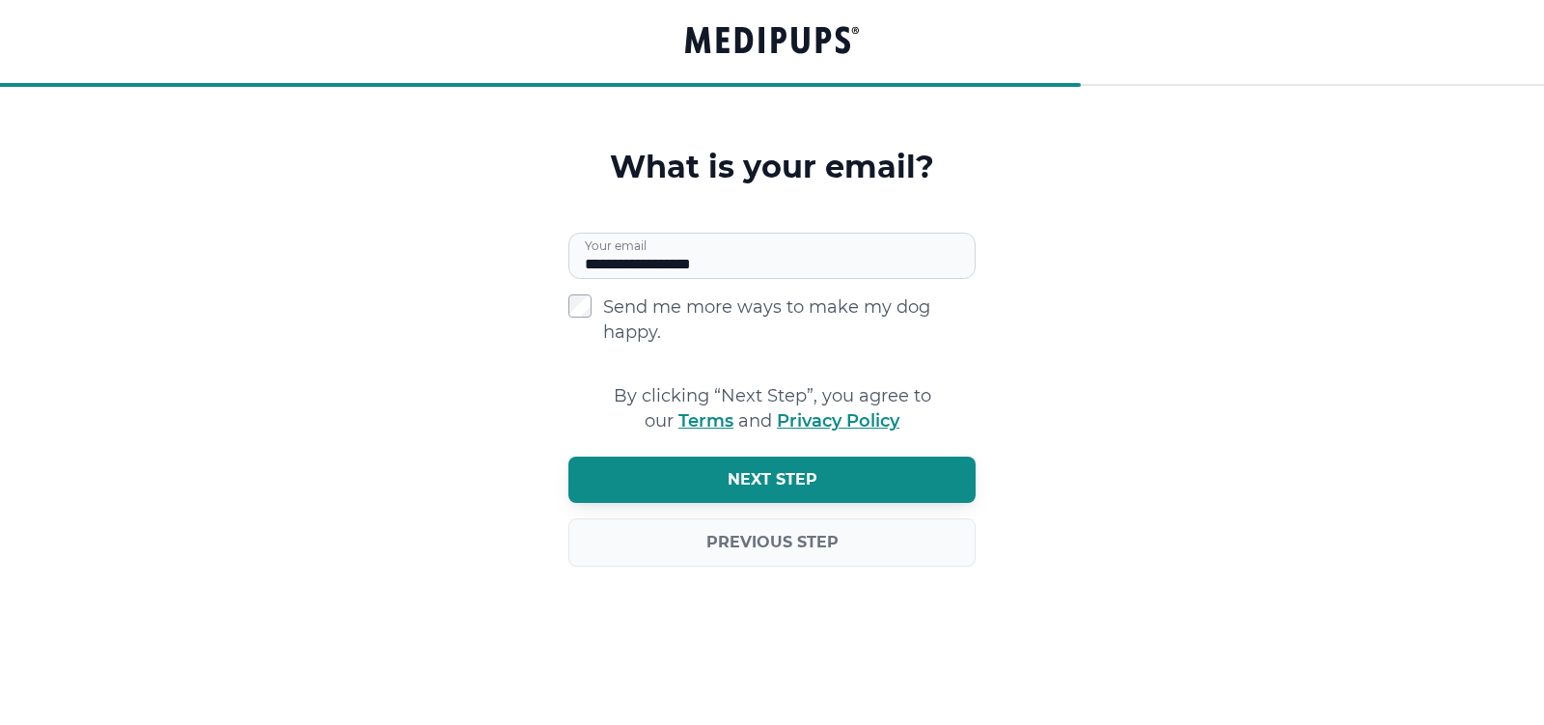
click at [715, 462] on button "Next step" at bounding box center [771, 479] width 407 height 46
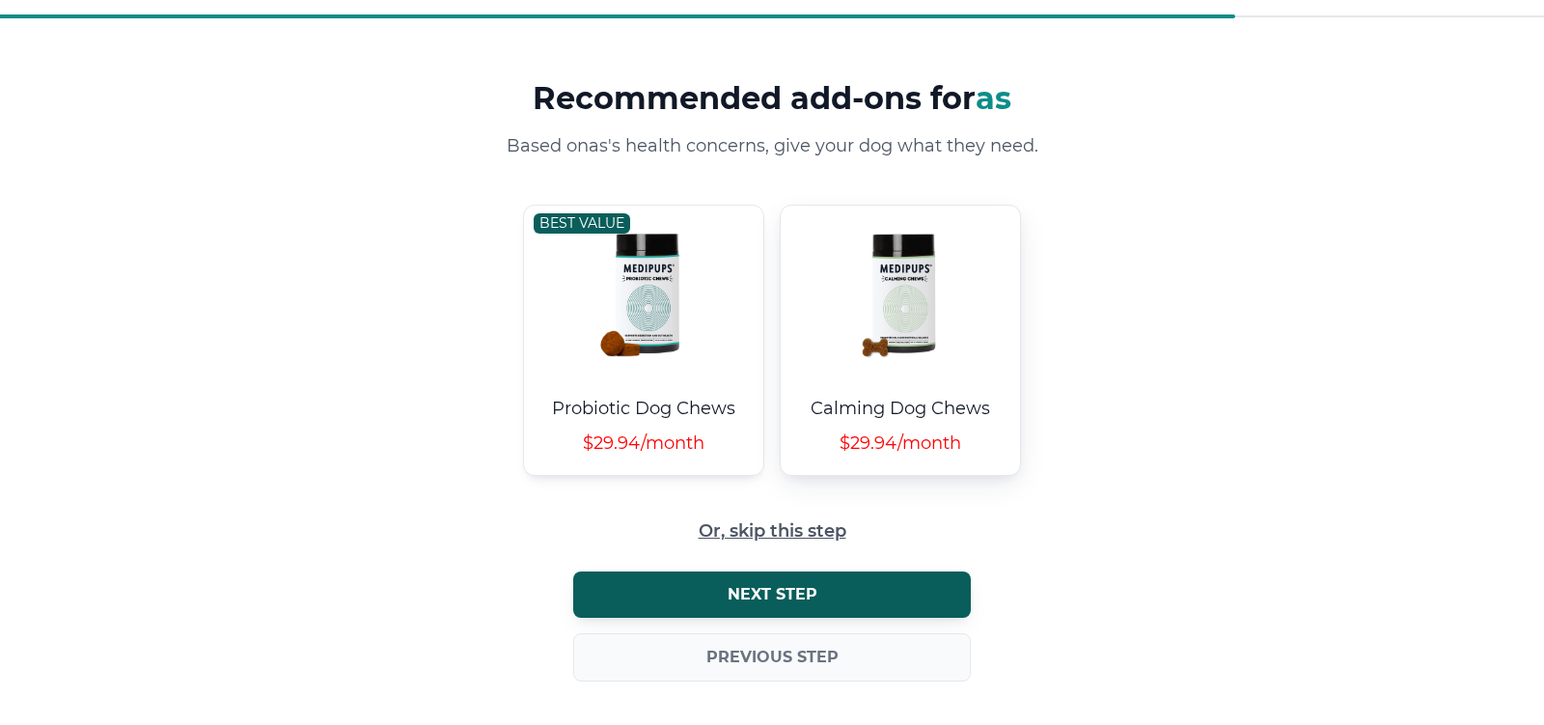
scroll to position [70, 0]
